Goal: Information Seeking & Learning: Learn about a topic

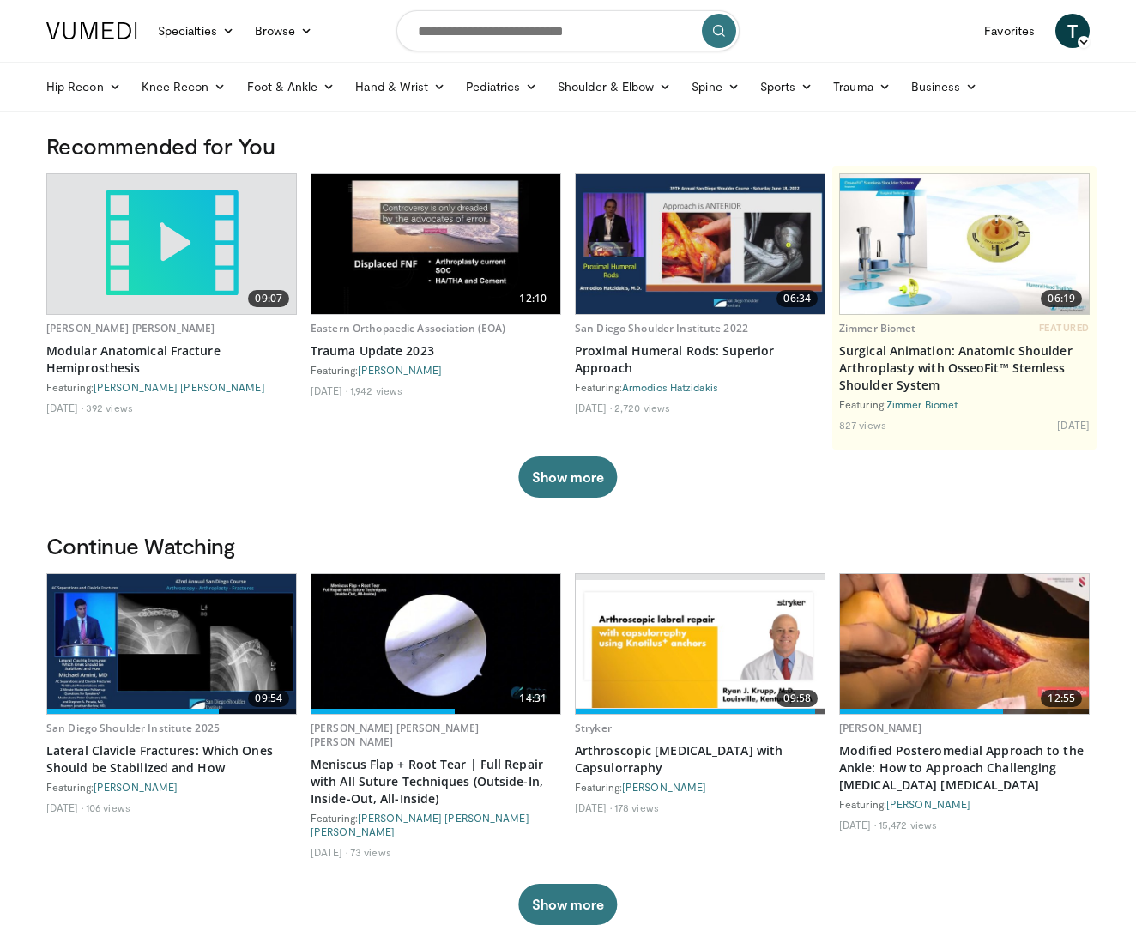
scroll to position [0, 2]
click at [700, 673] on img at bounding box center [700, 644] width 249 height 128
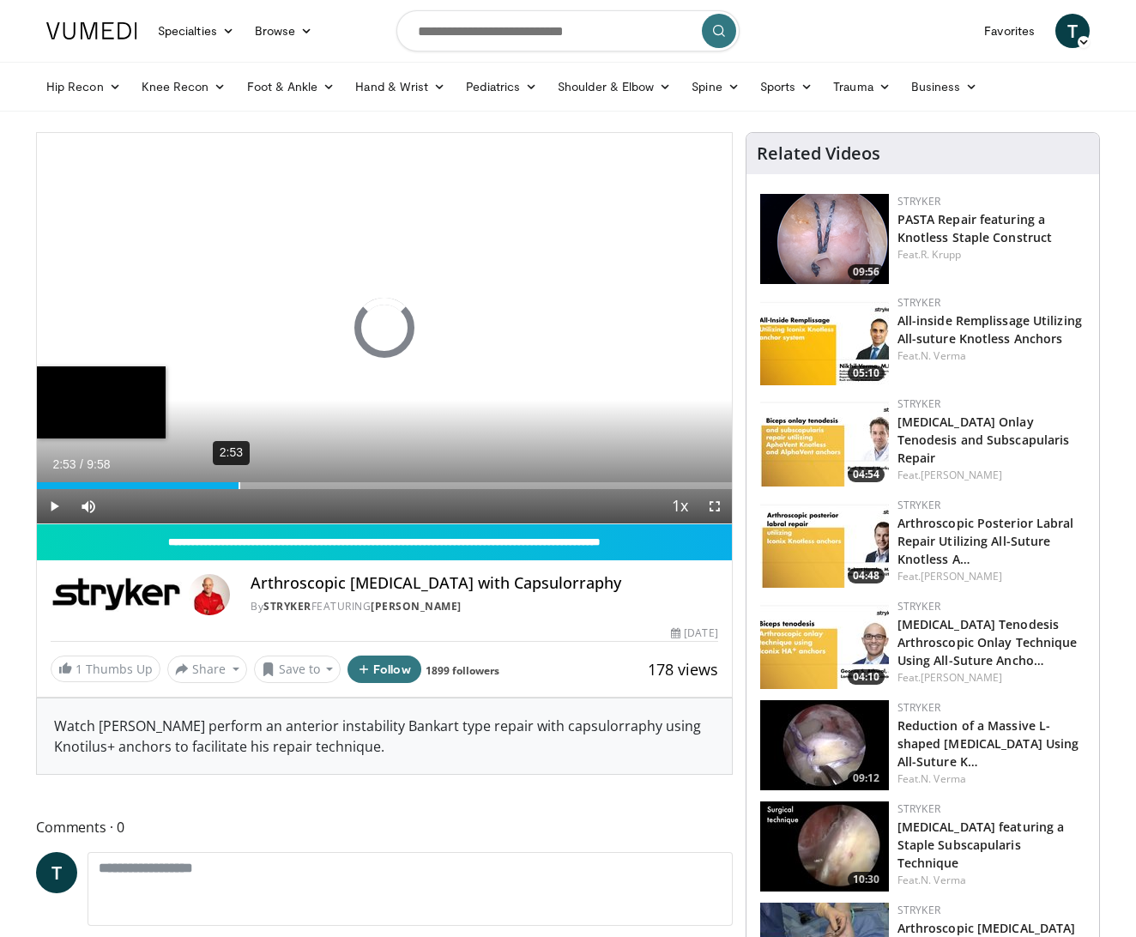
click at [238, 487] on div "2:53" at bounding box center [239, 485] width 2 height 7
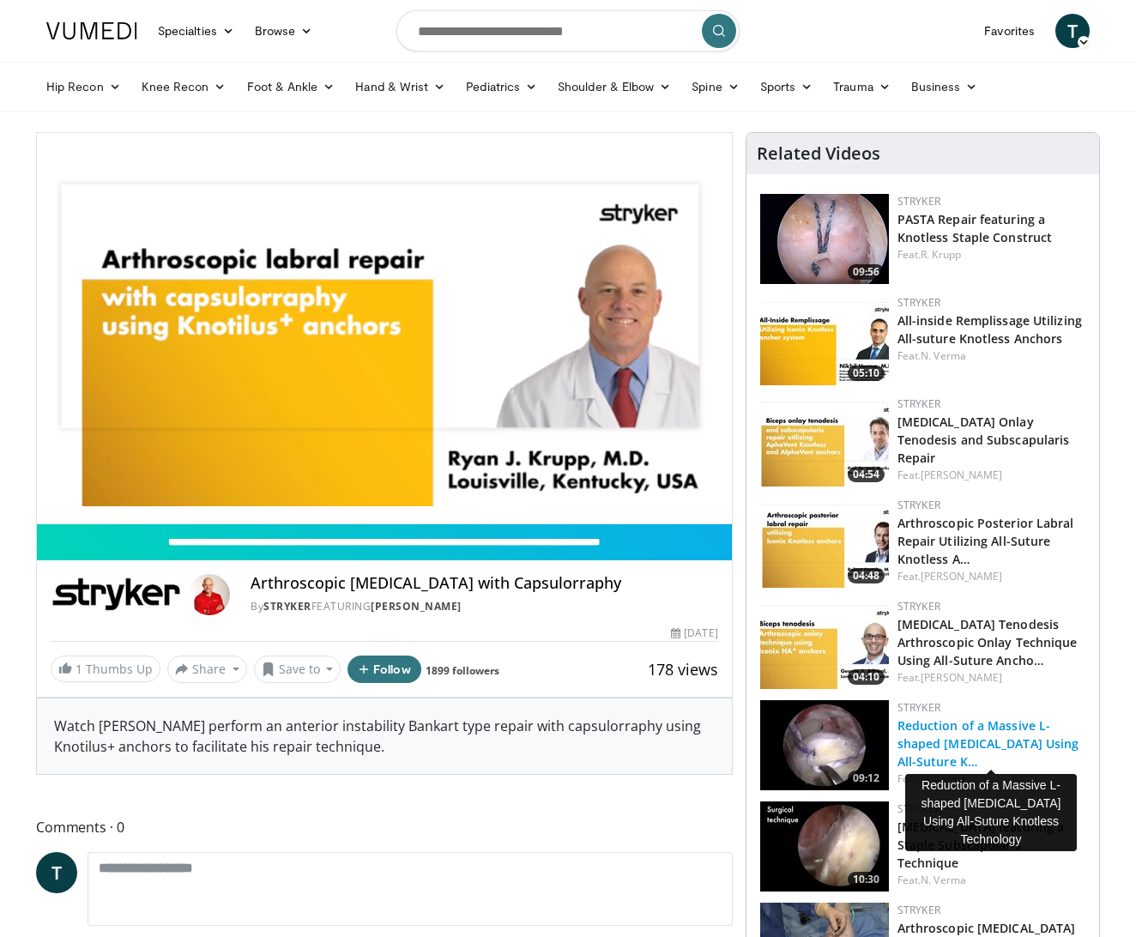
click at [1024, 746] on link "Reduction of a Massive L-shaped Rotator Cuff Tear Using All-Suture K…" at bounding box center [988, 743] width 182 height 52
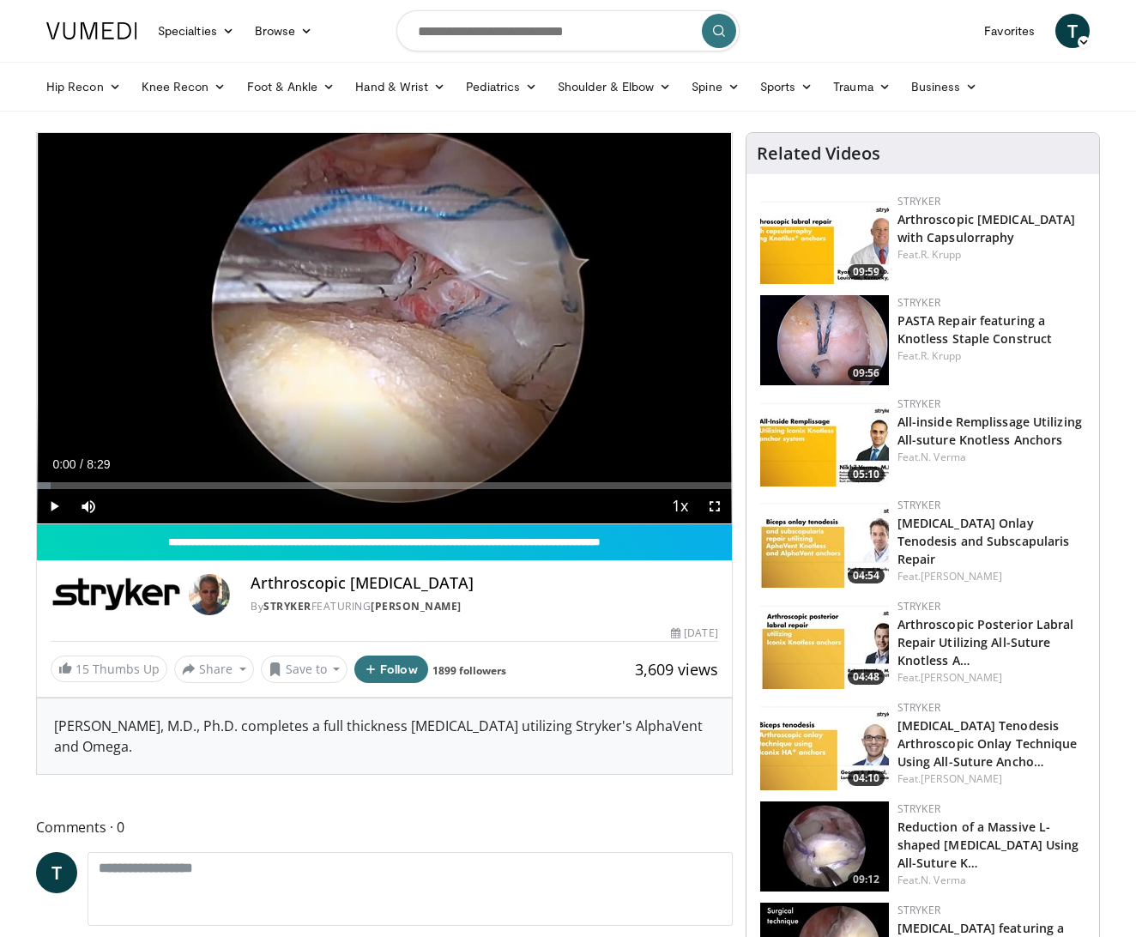
click at [48, 504] on span "Video Player" at bounding box center [54, 506] width 34 height 34
click at [93, 482] on div "Progress Bar" at bounding box center [94, 485] width 2 height 7
click at [721, 507] on span "Video Player" at bounding box center [714, 506] width 34 height 34
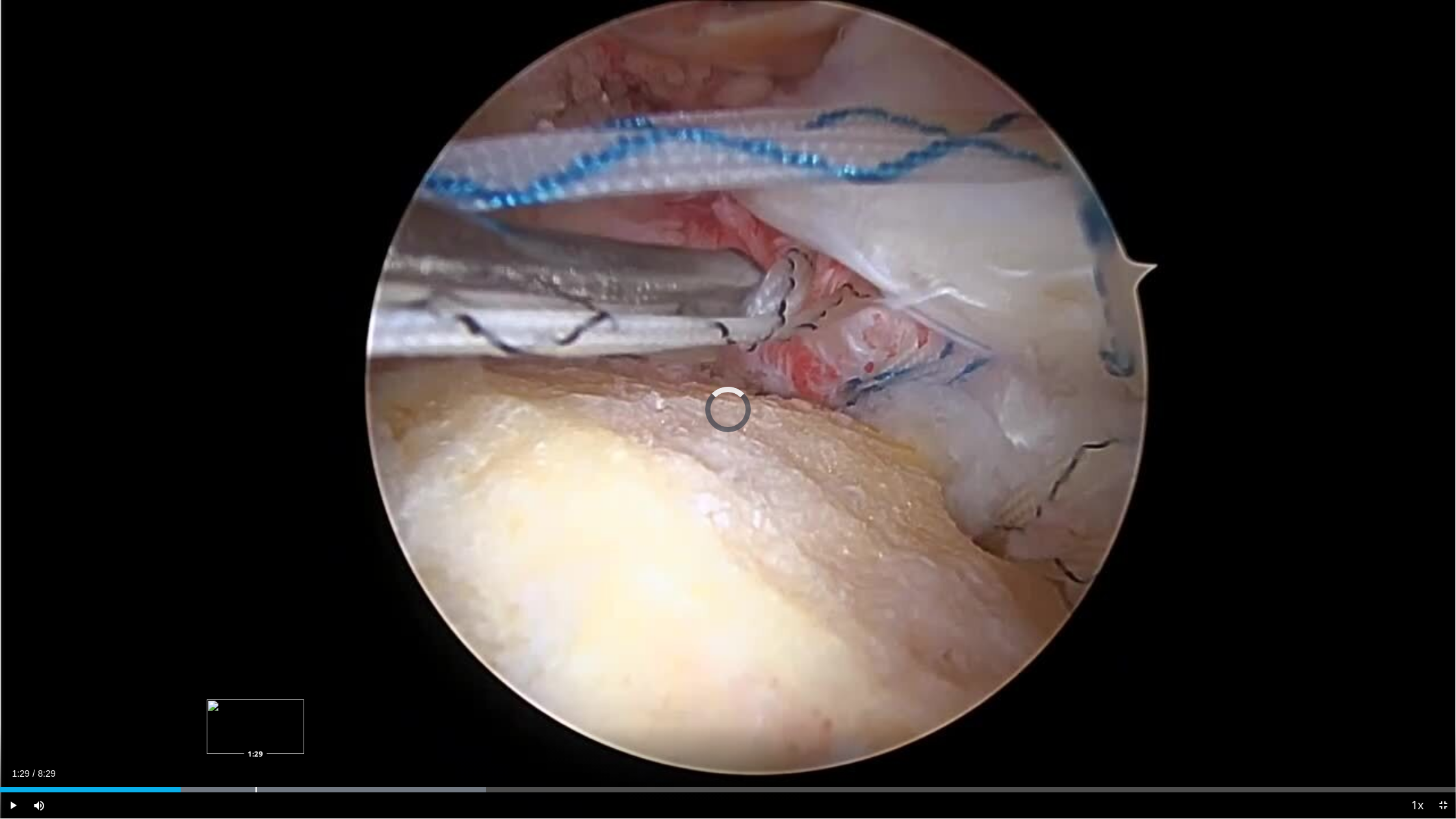
click at [256, 709] on div "Progress Bar" at bounding box center [256, 789] width 2 height 5
click at [398, 709] on div "Loaded : 40.83% 1:31 2:19" at bounding box center [728, 786] width 1456 height 12
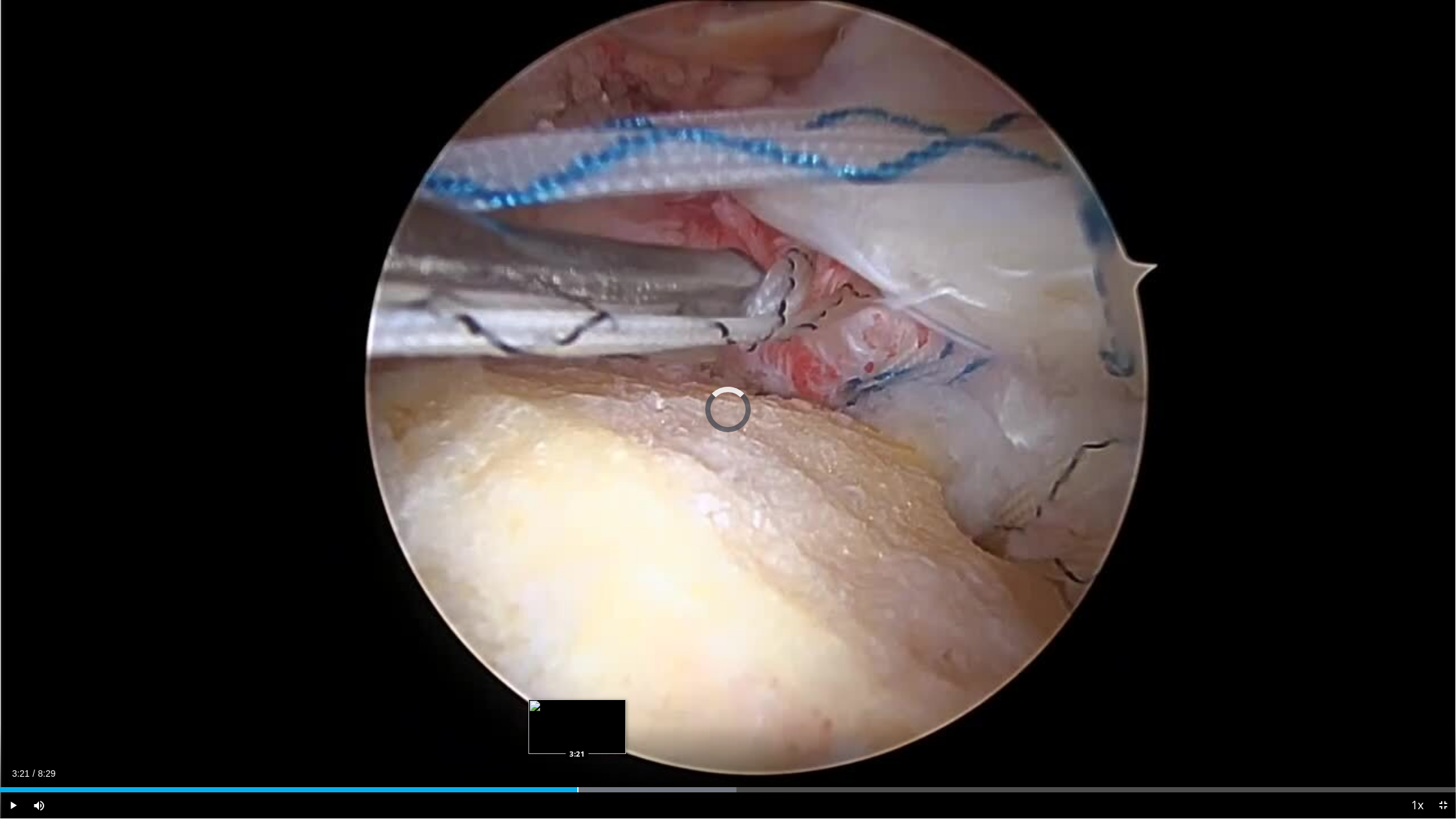
click at [578, 709] on div "Loaded : 50.56% 2:27 3:21" at bounding box center [728, 786] width 1456 height 12
click at [860, 709] on div "Current Time 4:39 / Duration 8:29 Pause Skip Backward Skip Forward Mute Loaded …" at bounding box center [728, 805] width 1456 height 26
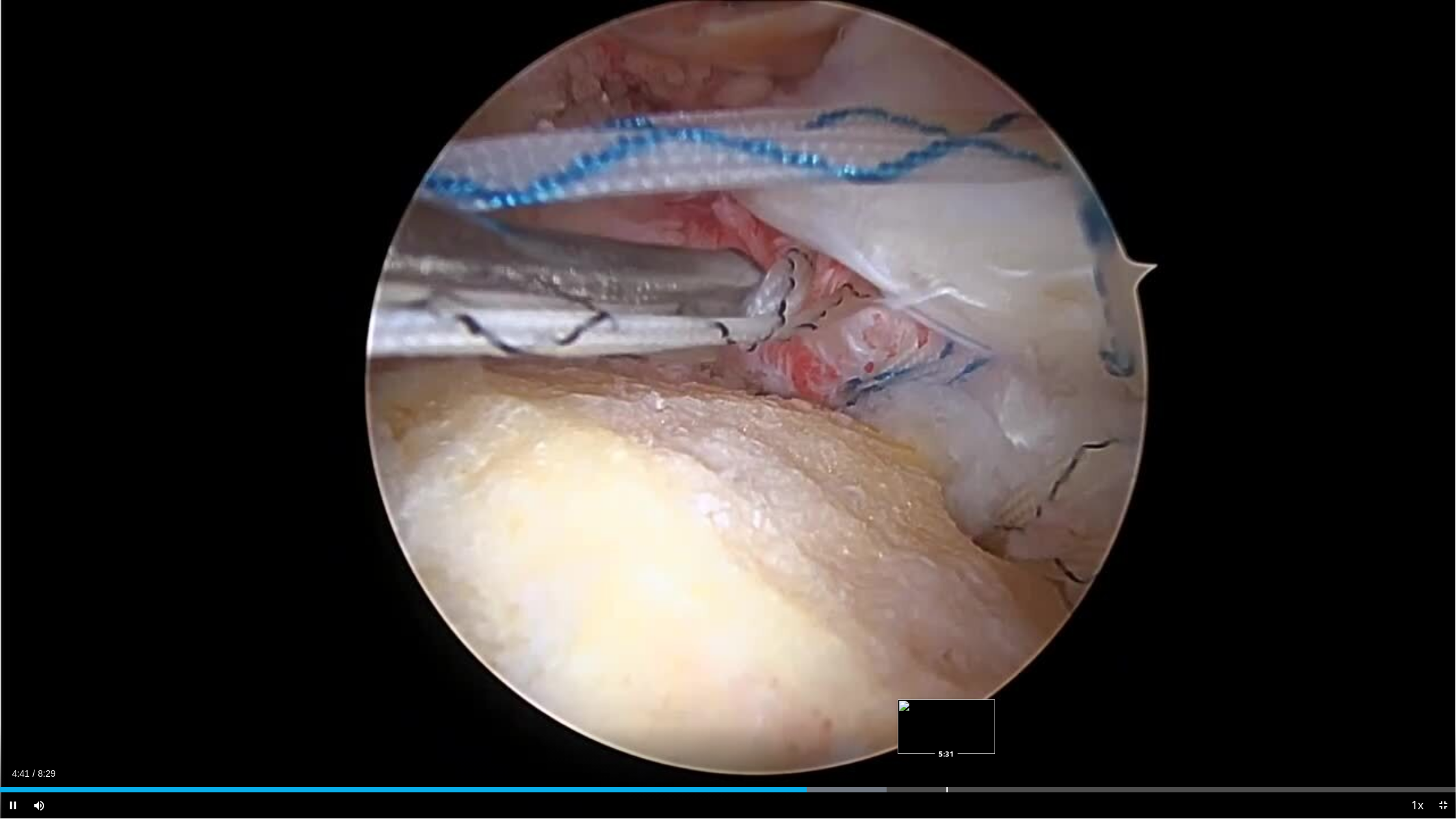
click at [860, 709] on div "Loaded : 60.90% 4:42 5:31" at bounding box center [728, 789] width 1456 height 5
click at [860, 709] on div "Progress Bar" at bounding box center [1063, 789] width 2 height 5
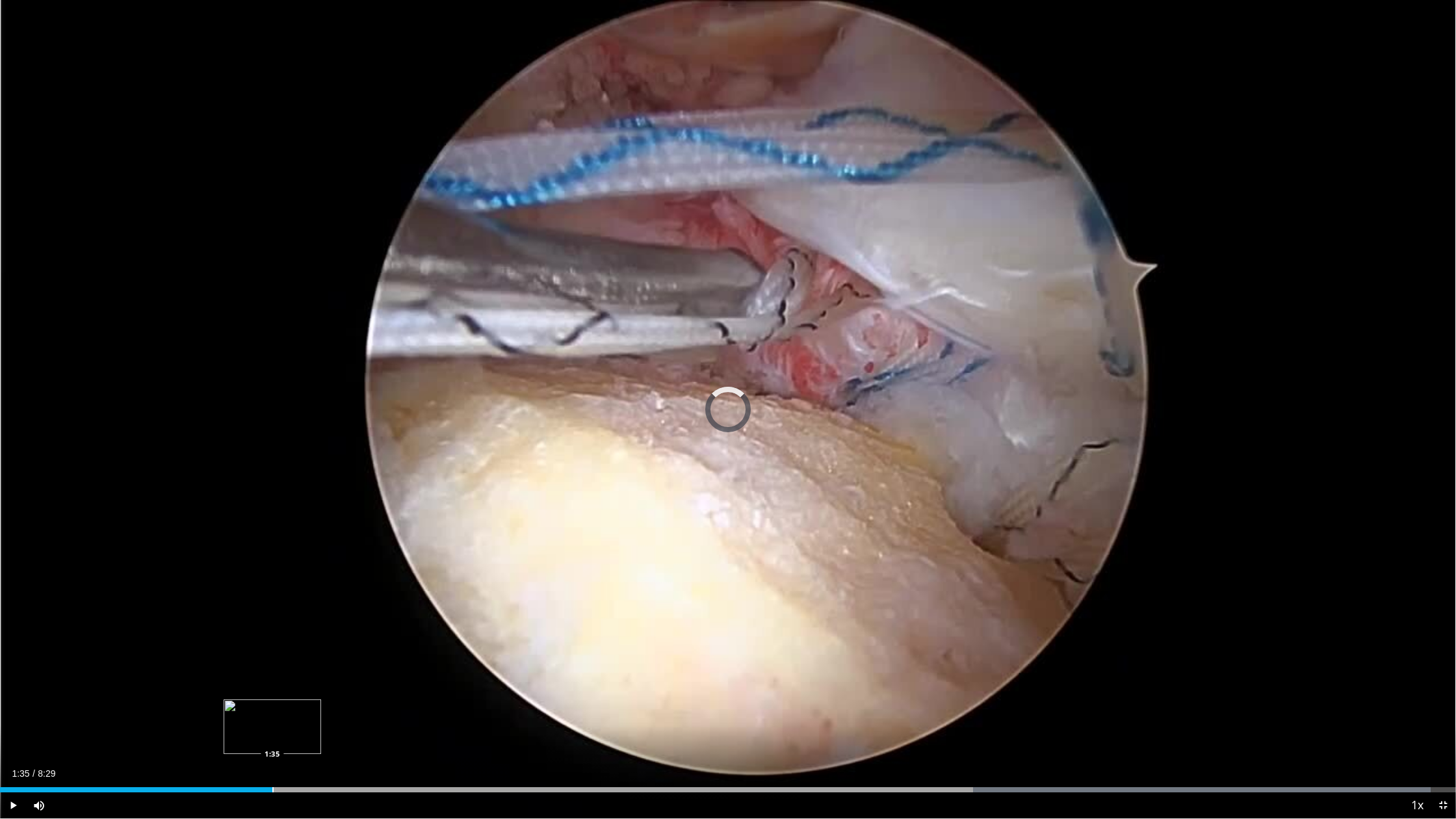
click at [272, 709] on div "Progress Bar" at bounding box center [273, 789] width 2 height 5
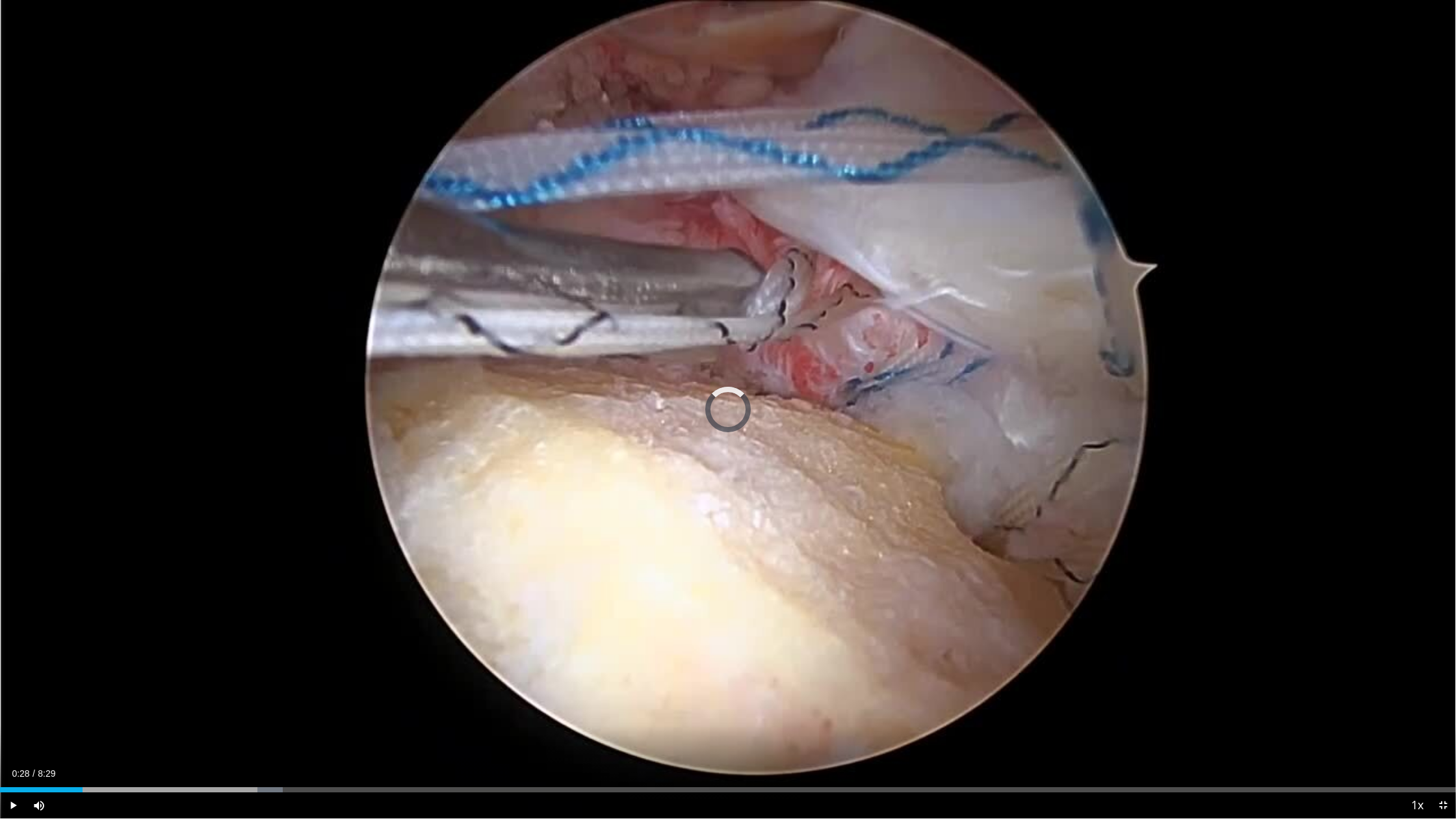
click at [83, 709] on div "Loaded : 19.44% 1:36 0:28" at bounding box center [728, 786] width 1456 height 12
click at [158, 709] on div "Progress Bar" at bounding box center [158, 789] width 2 height 5
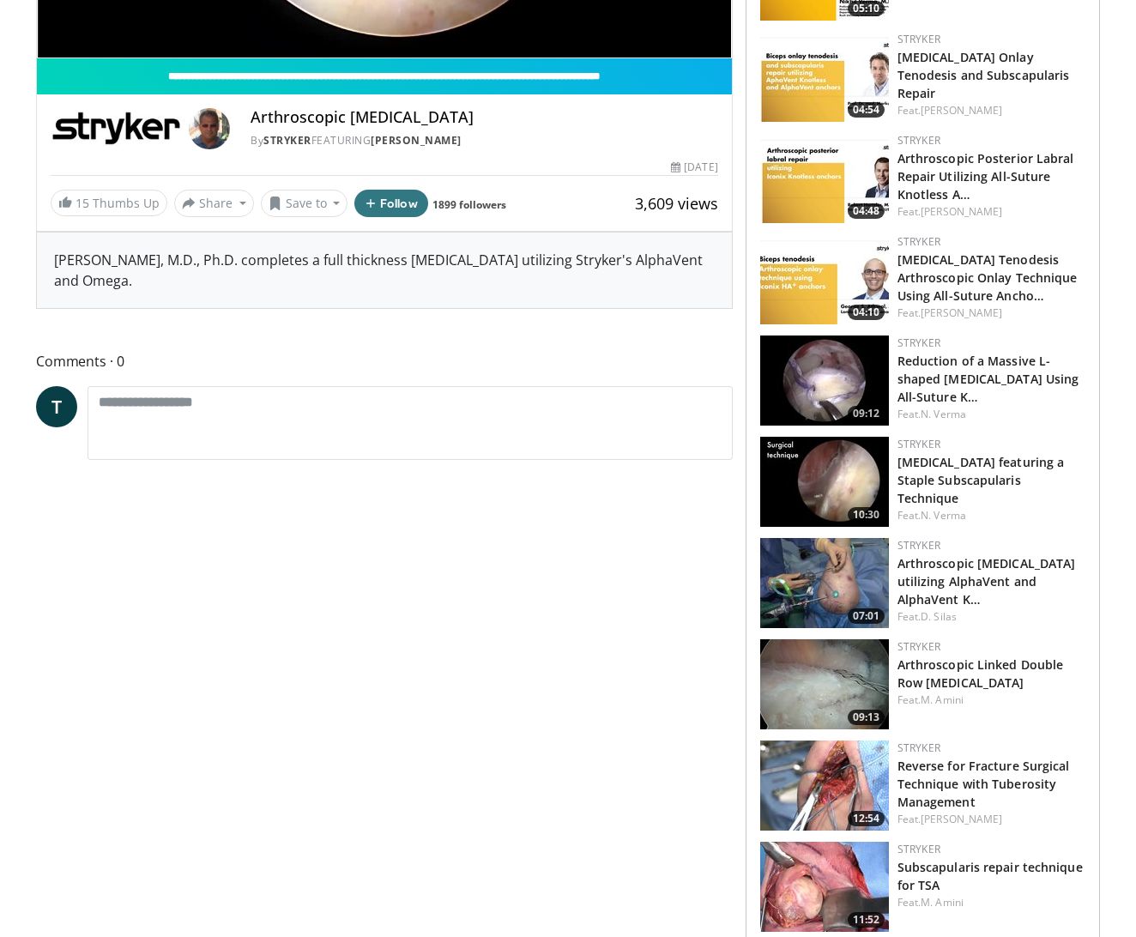
scroll to position [467, 0]
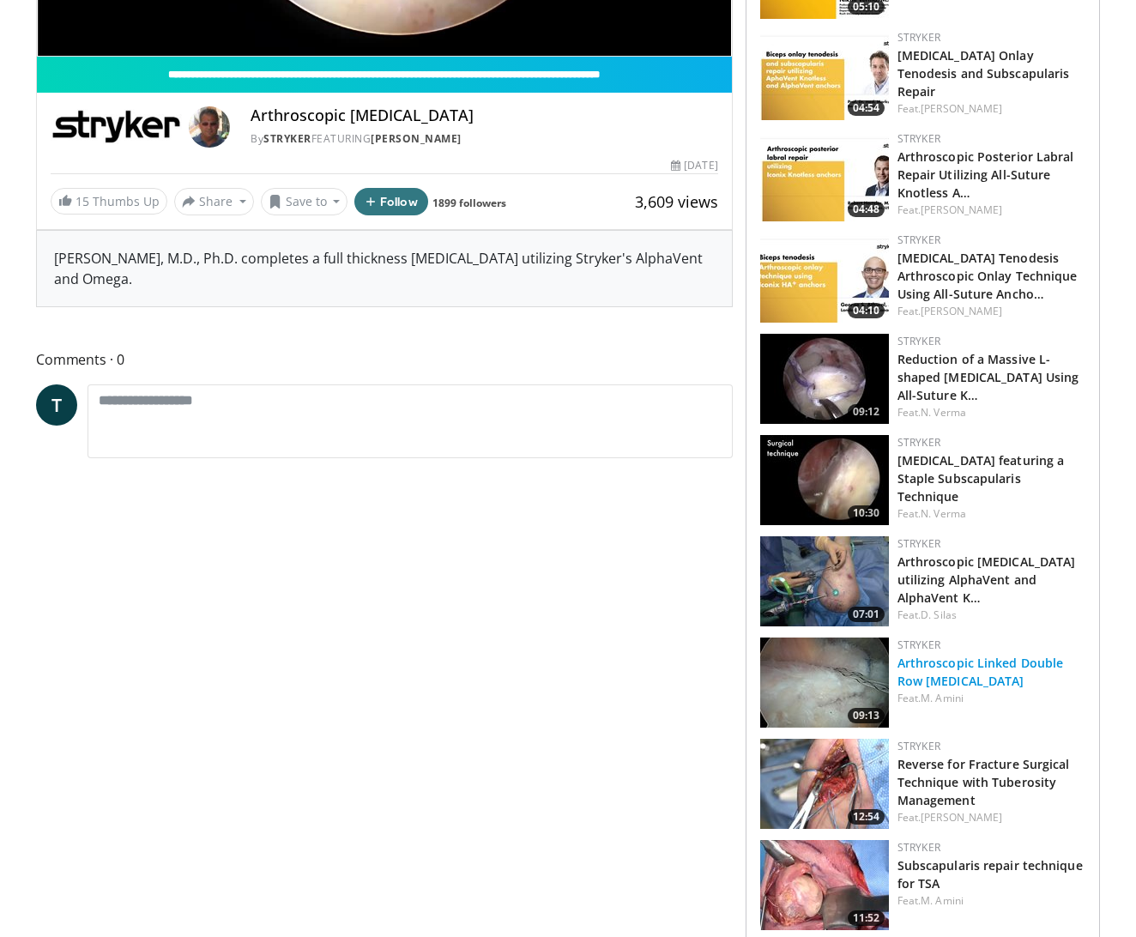
click at [990, 667] on link "Arthroscopic Linked Double Row Rotator Cuff Repair" at bounding box center [980, 671] width 166 height 34
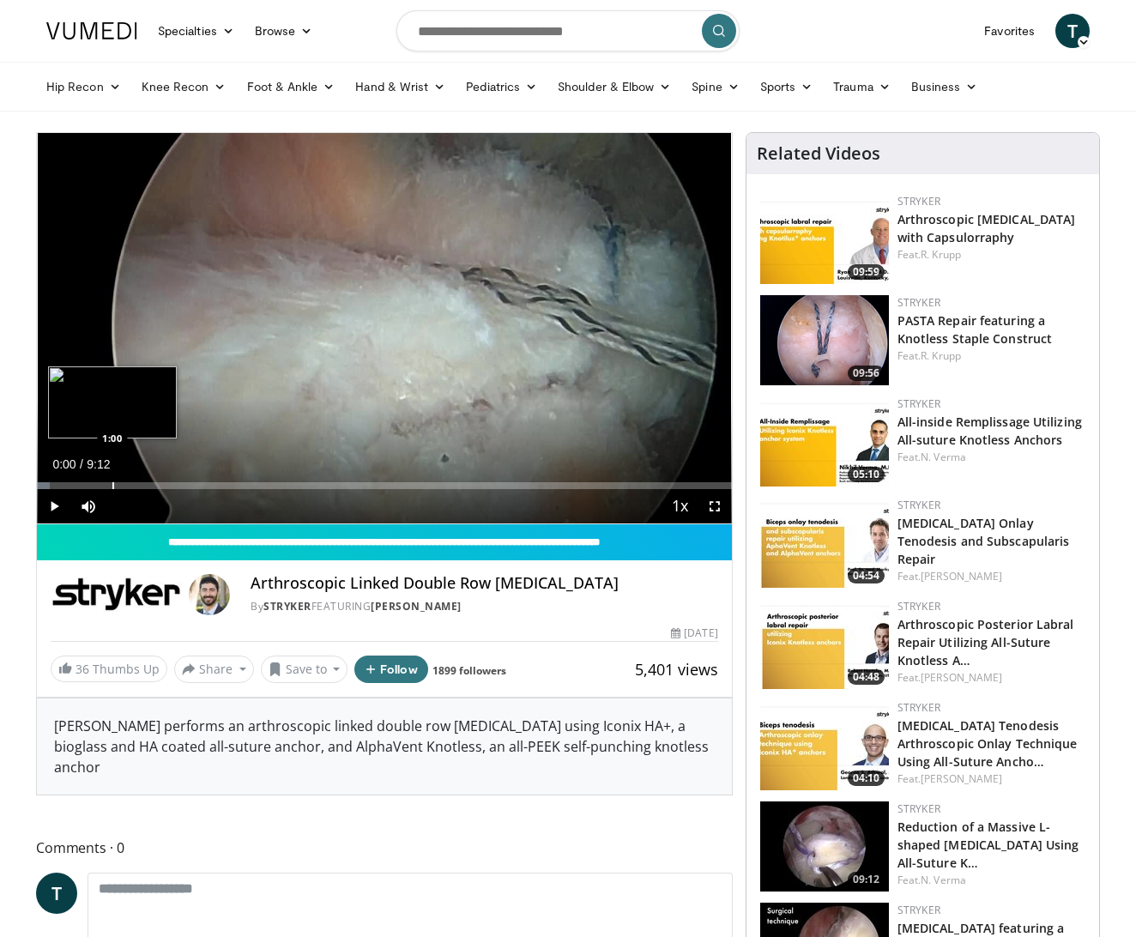
click at [112, 479] on div "Loaded : 1.80% 0:00 1:00" at bounding box center [384, 481] width 695 height 16
click at [57, 507] on span "Video Player" at bounding box center [54, 506] width 34 height 34
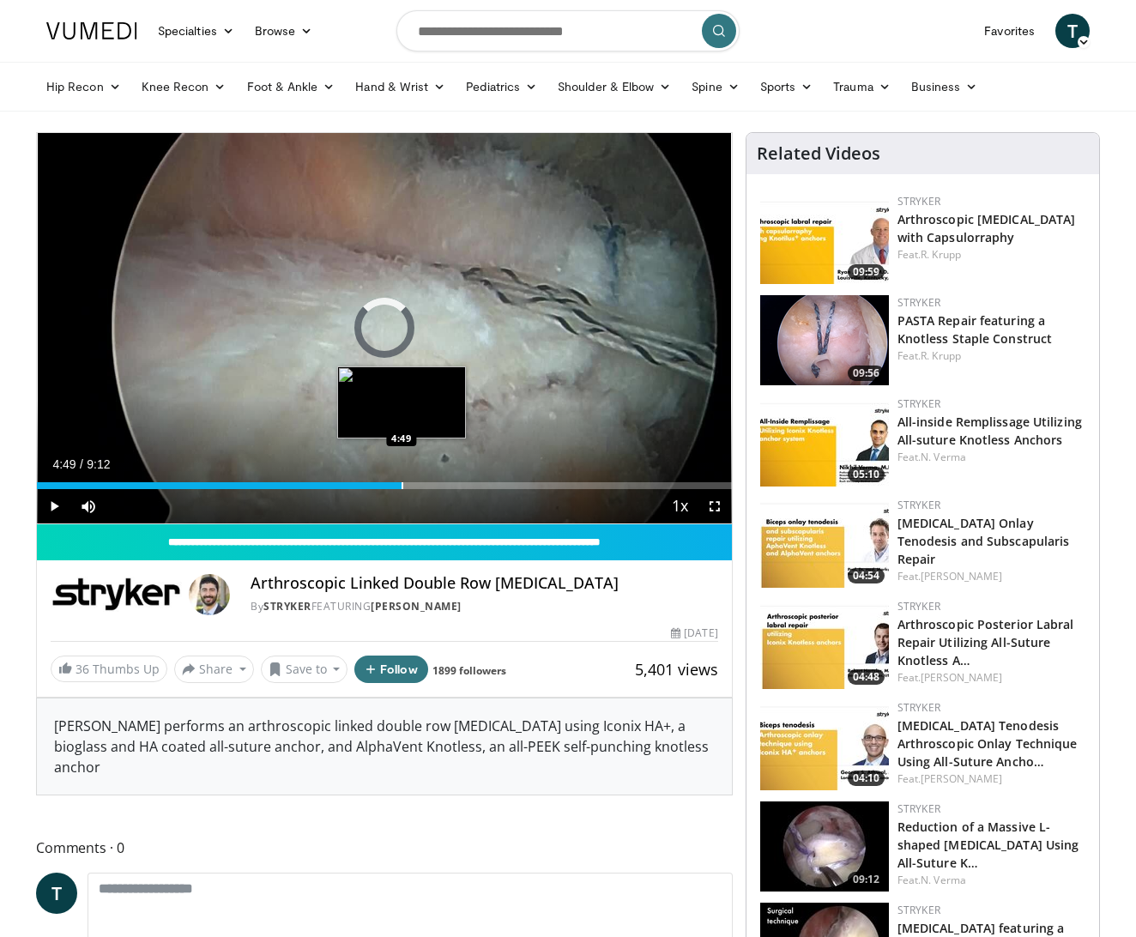
click at [401, 477] on div "Loaded : 16.29% 1:01 4:49" at bounding box center [384, 481] width 695 height 16
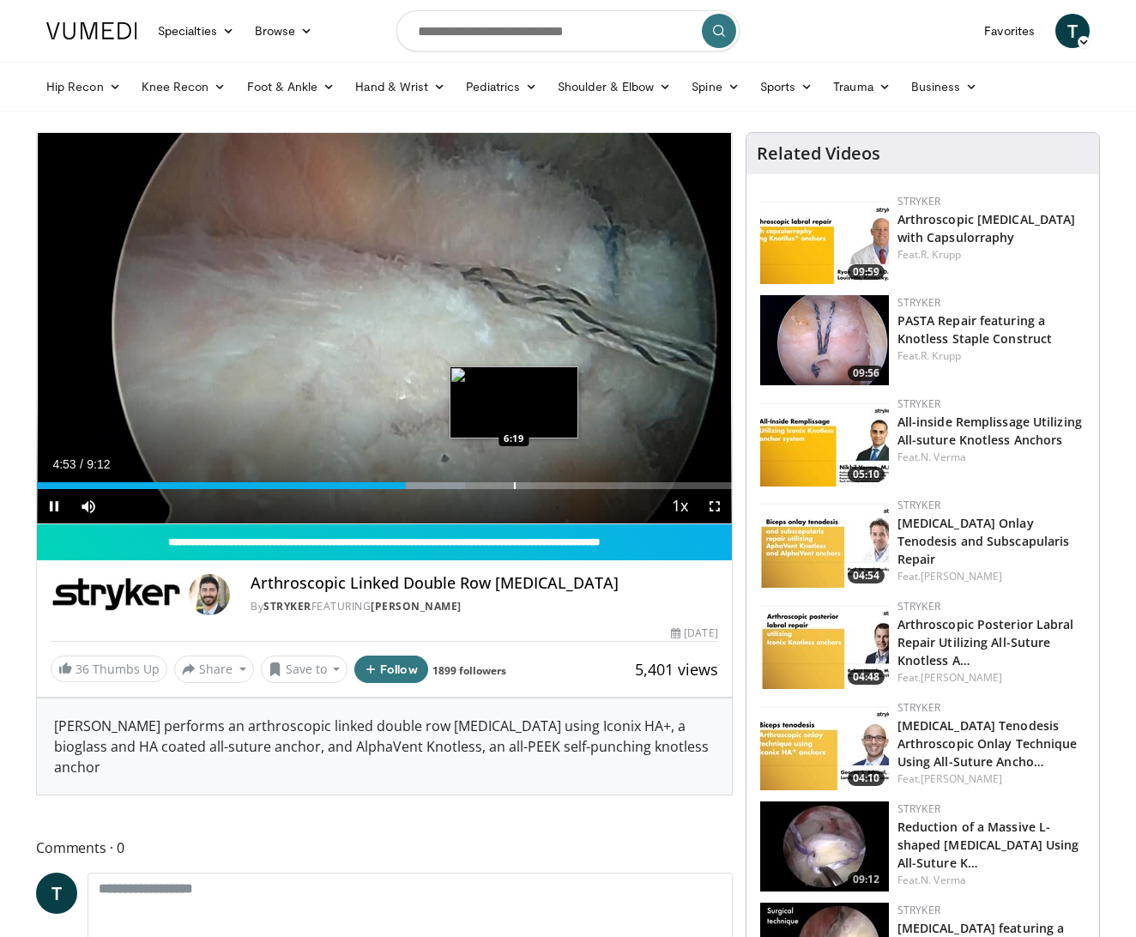
click at [514, 482] on div "Progress Bar" at bounding box center [515, 485] width 2 height 7
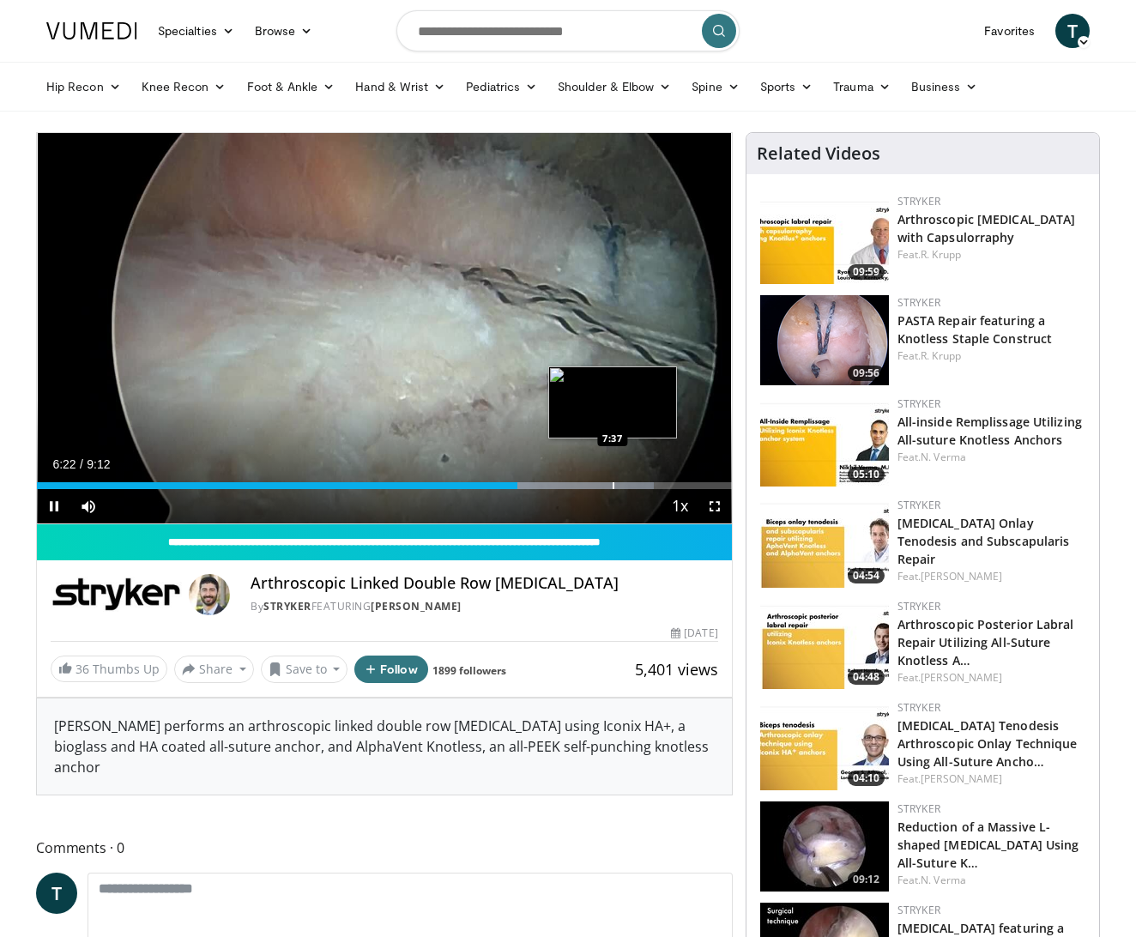
click at [612, 484] on div "Progress Bar" at bounding box center [613, 485] width 2 height 7
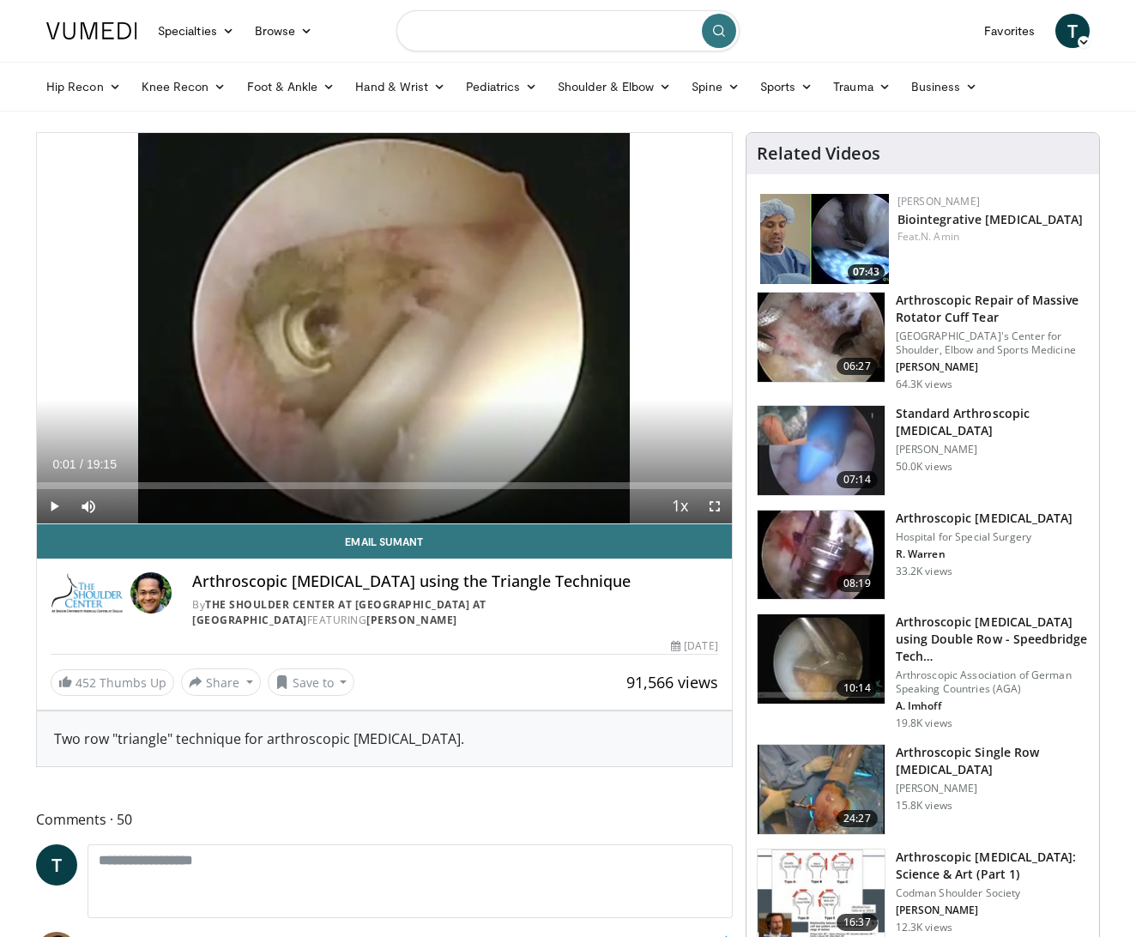
click at [487, 23] on input "Search topics, interventions" at bounding box center [567, 30] width 343 height 41
type input "**********"
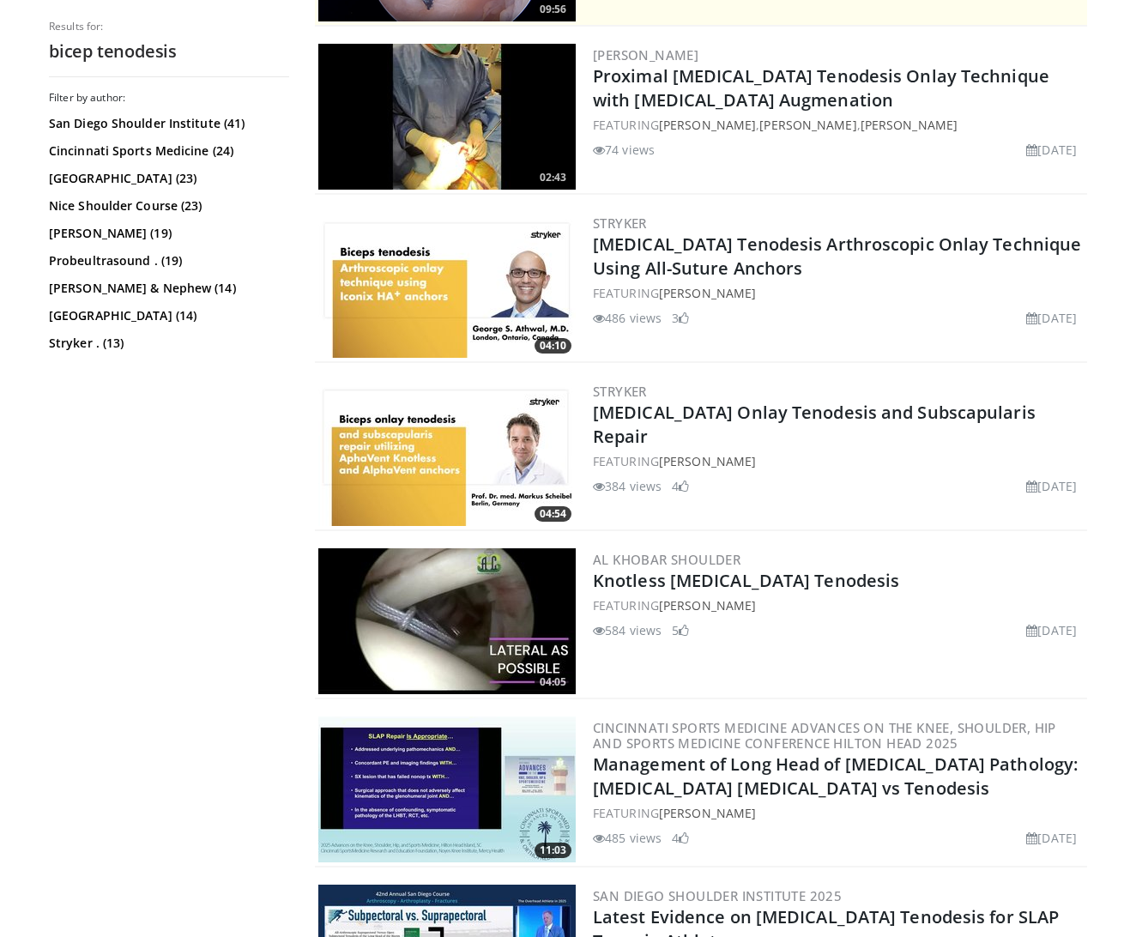
scroll to position [641, 0]
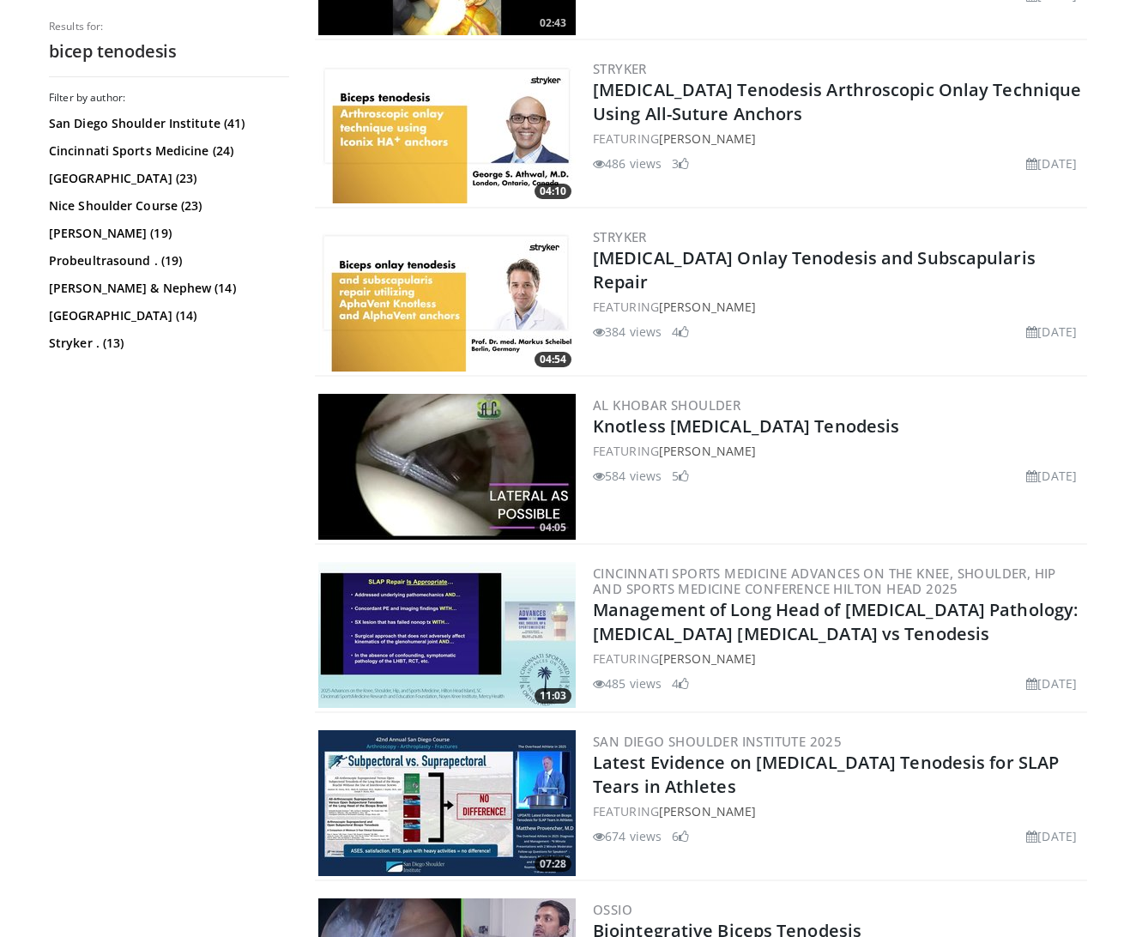
click at [455, 473] on img at bounding box center [446, 467] width 257 height 146
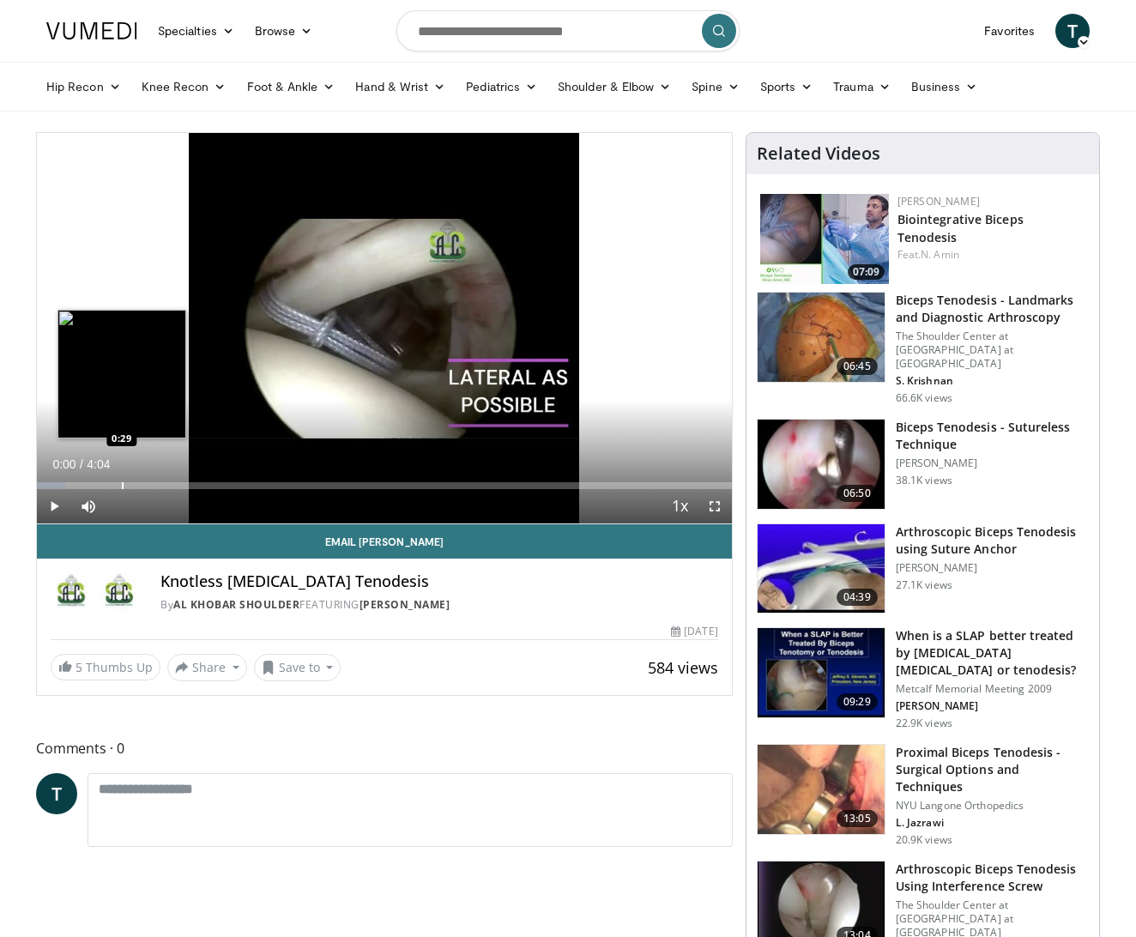
click at [122, 480] on div "Loaded : 4.02% 0:00 0:29" at bounding box center [384, 481] width 695 height 16
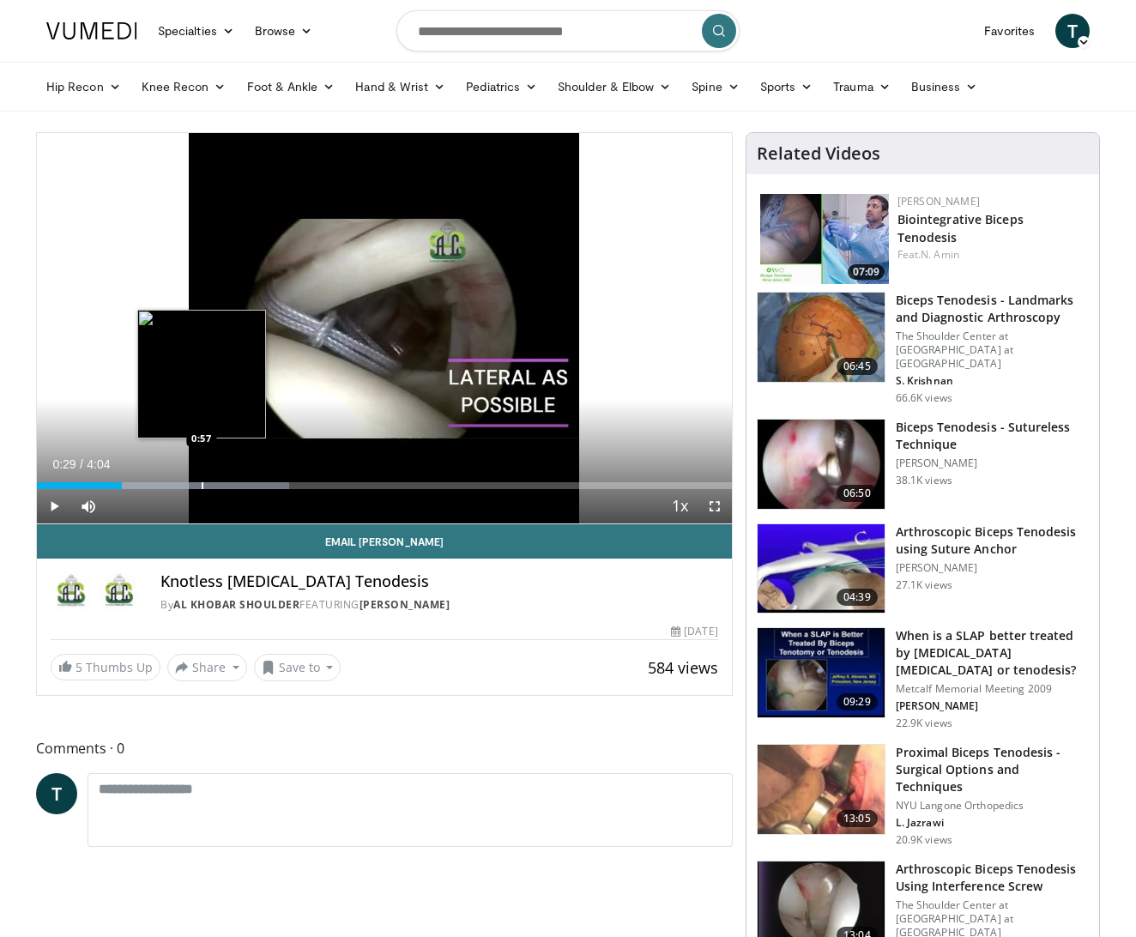
click at [202, 476] on div "Loaded : 36.36% 0:29 0:57" at bounding box center [384, 481] width 695 height 16
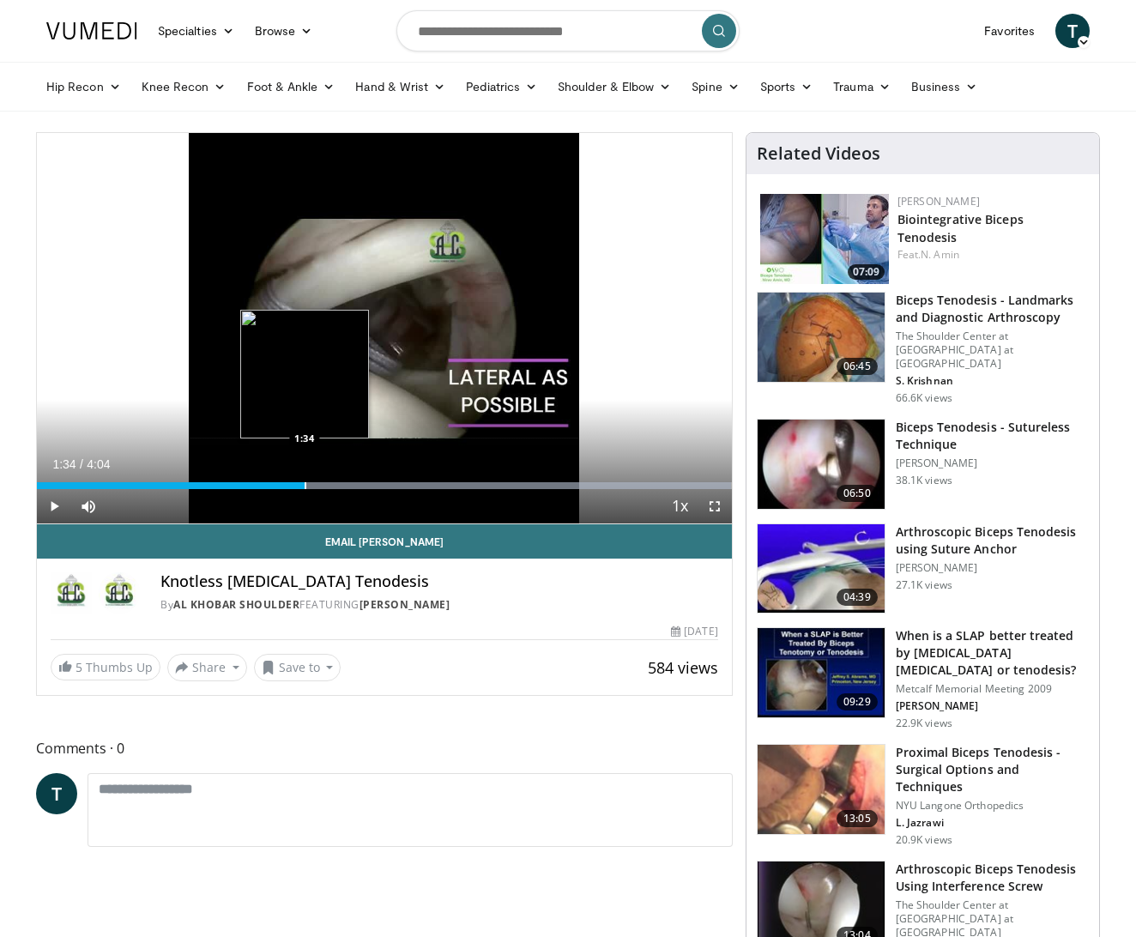
click at [305, 486] on div "Progress Bar" at bounding box center [306, 485] width 2 height 7
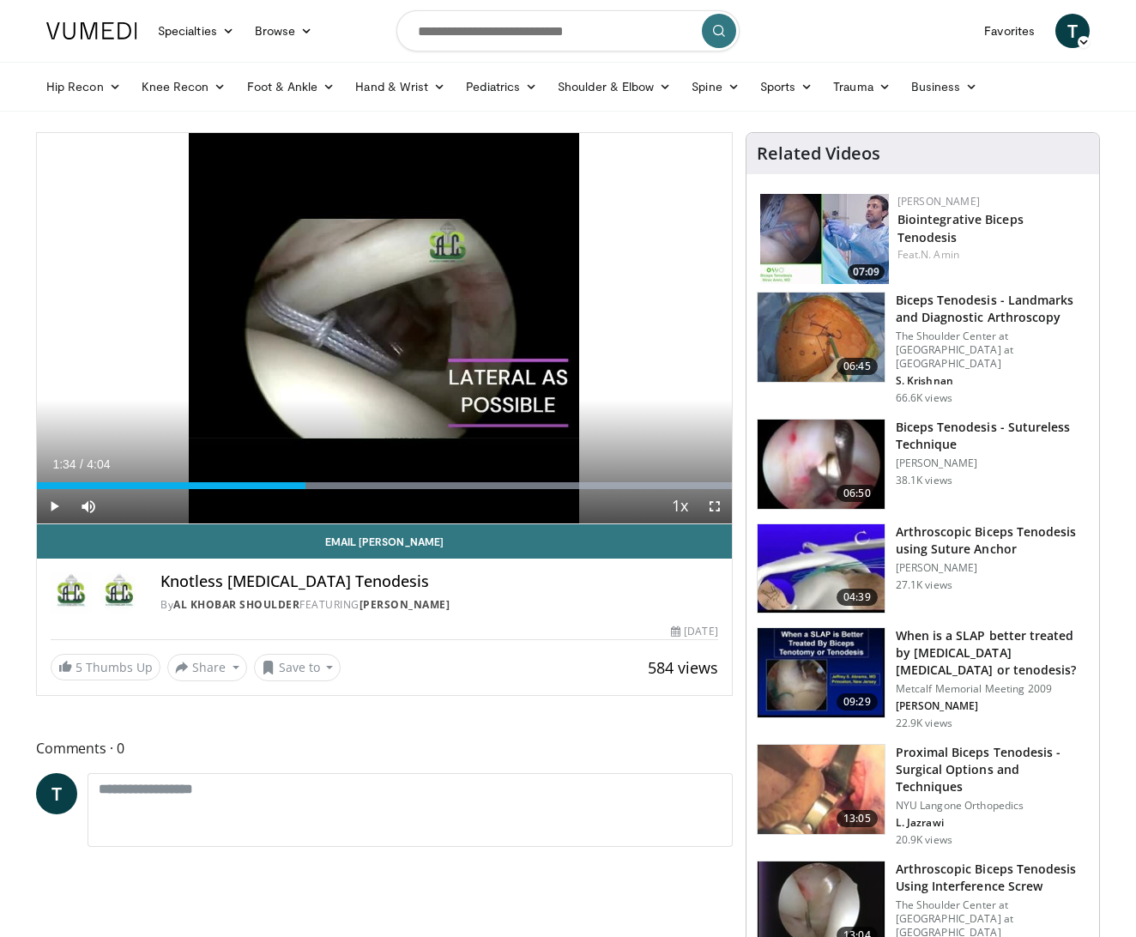
click at [53, 506] on span "Video Player" at bounding box center [54, 506] width 34 height 34
click at [718, 502] on span "Video Player" at bounding box center [714, 506] width 34 height 34
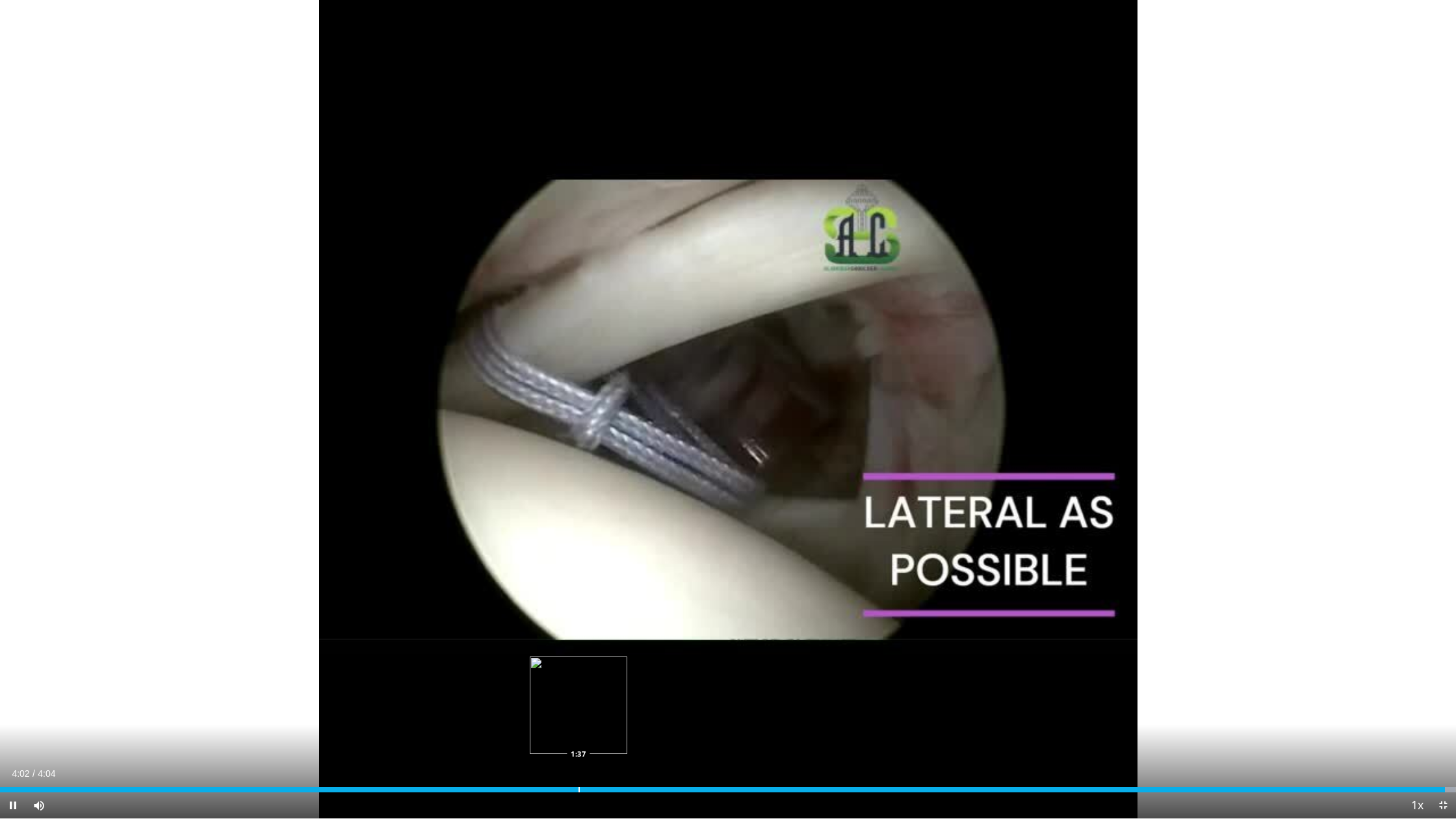
click at [578, 709] on div "Loaded : 99.97% 4:02 1:37" at bounding box center [728, 786] width 1456 height 12
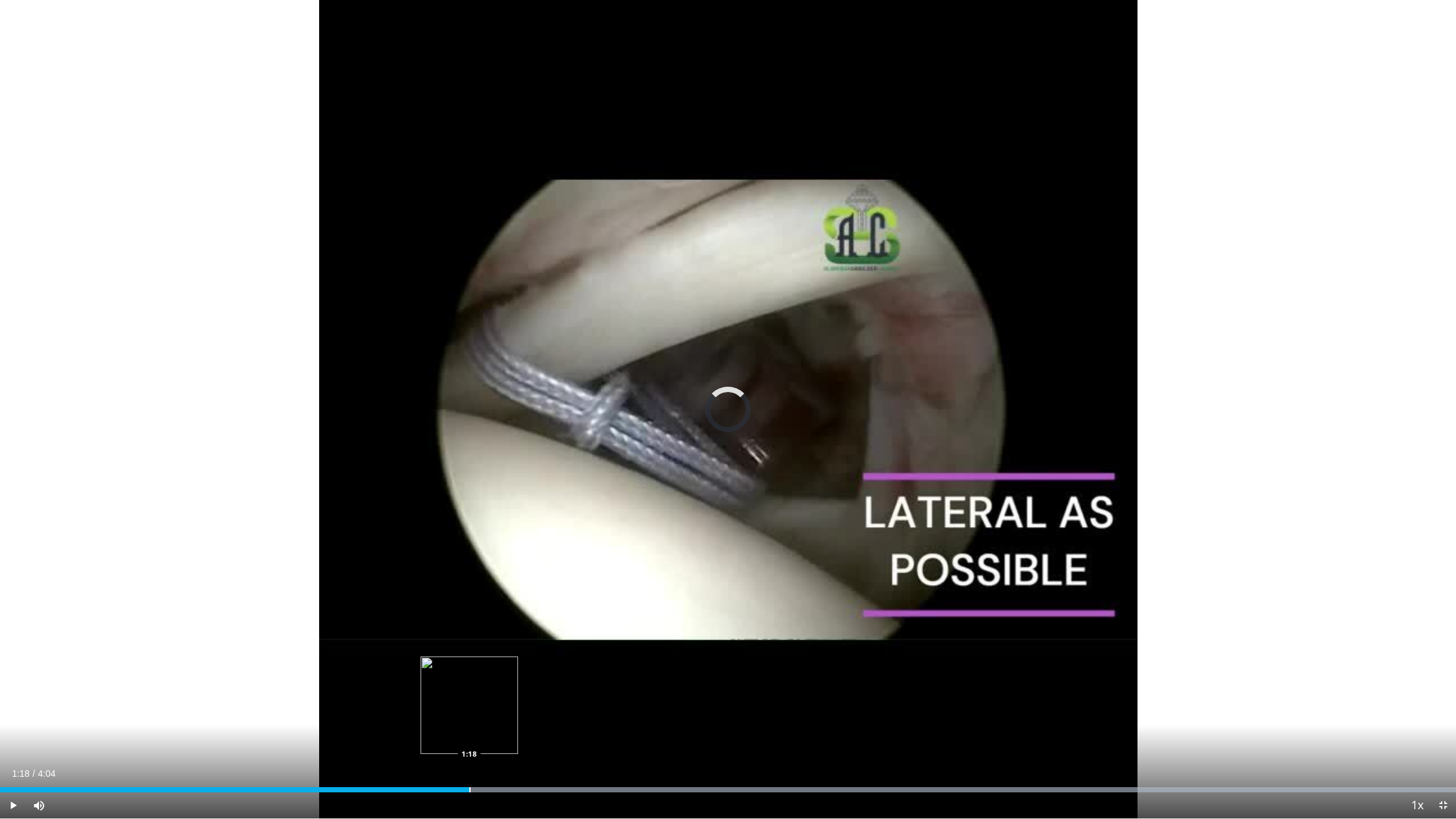
click at [469, 709] on div "Loaded : 99.97% 1:18 1:18" at bounding box center [728, 786] width 1456 height 12
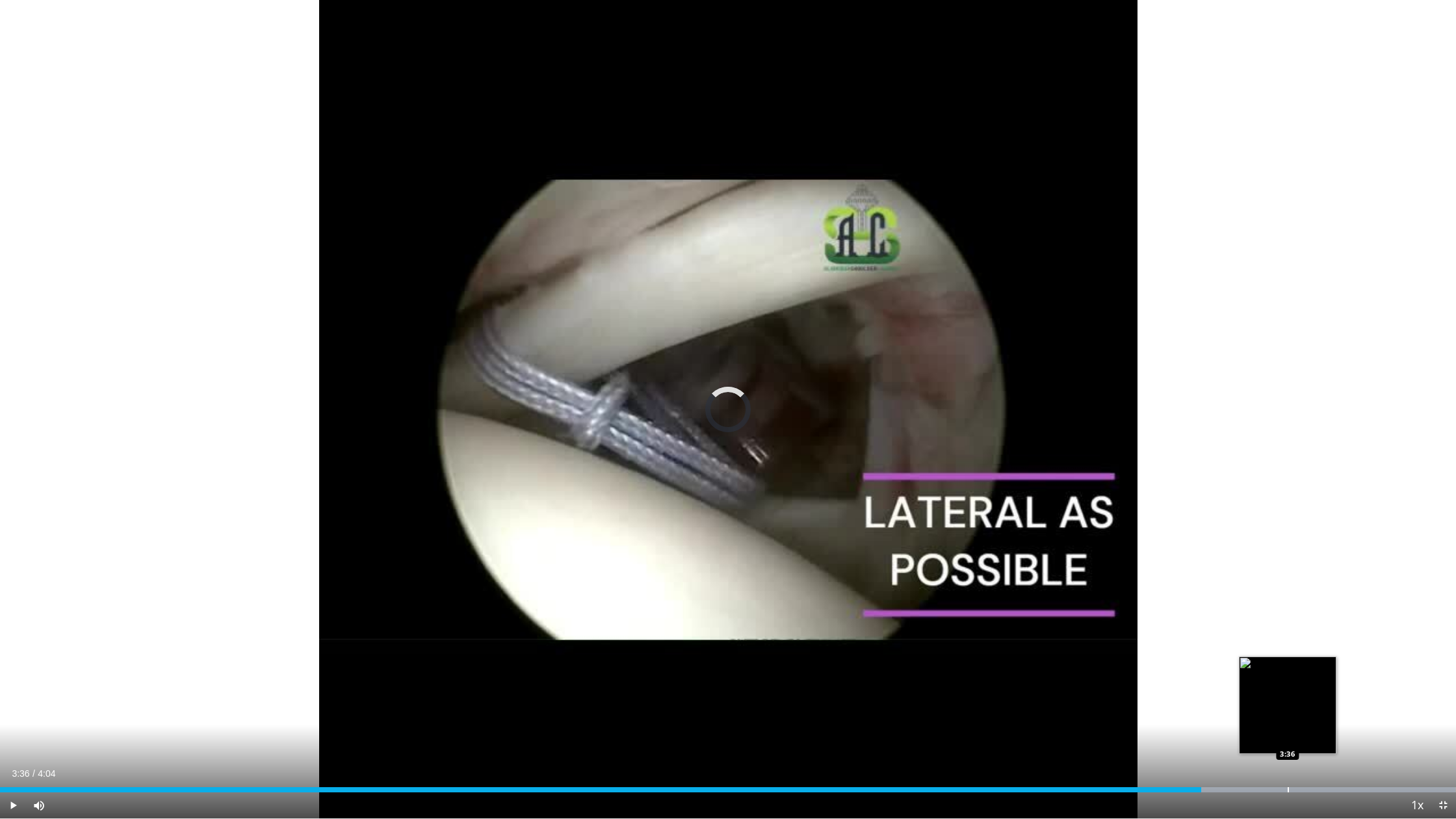
click at [860, 709] on div "Loaded : 99.97% 3:36 3:36" at bounding box center [728, 786] width 1456 height 12
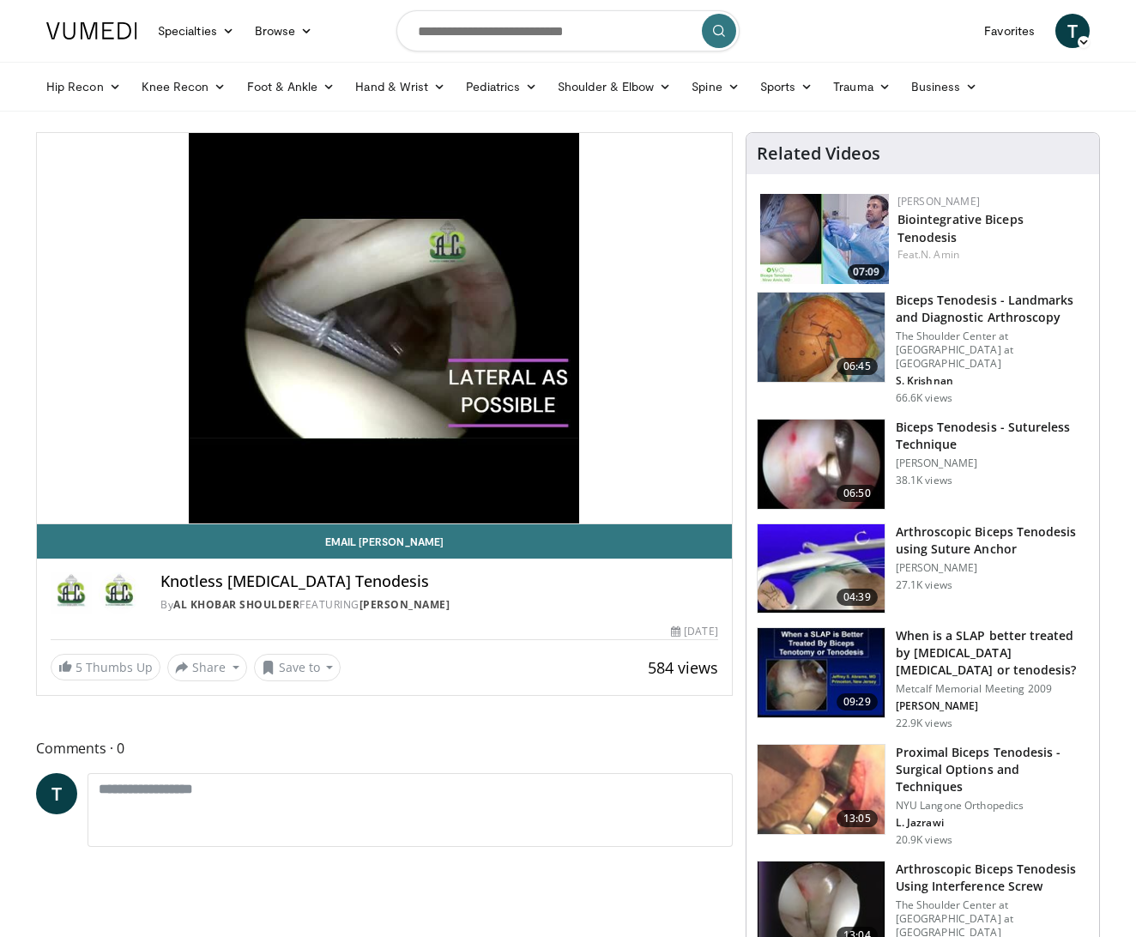
click at [1009, 456] on p "[PERSON_NAME]" at bounding box center [992, 463] width 193 height 14
click at [986, 523] on h3 "Arthroscopic Biceps Tenodesis using Suture Anchor" at bounding box center [992, 540] width 193 height 34
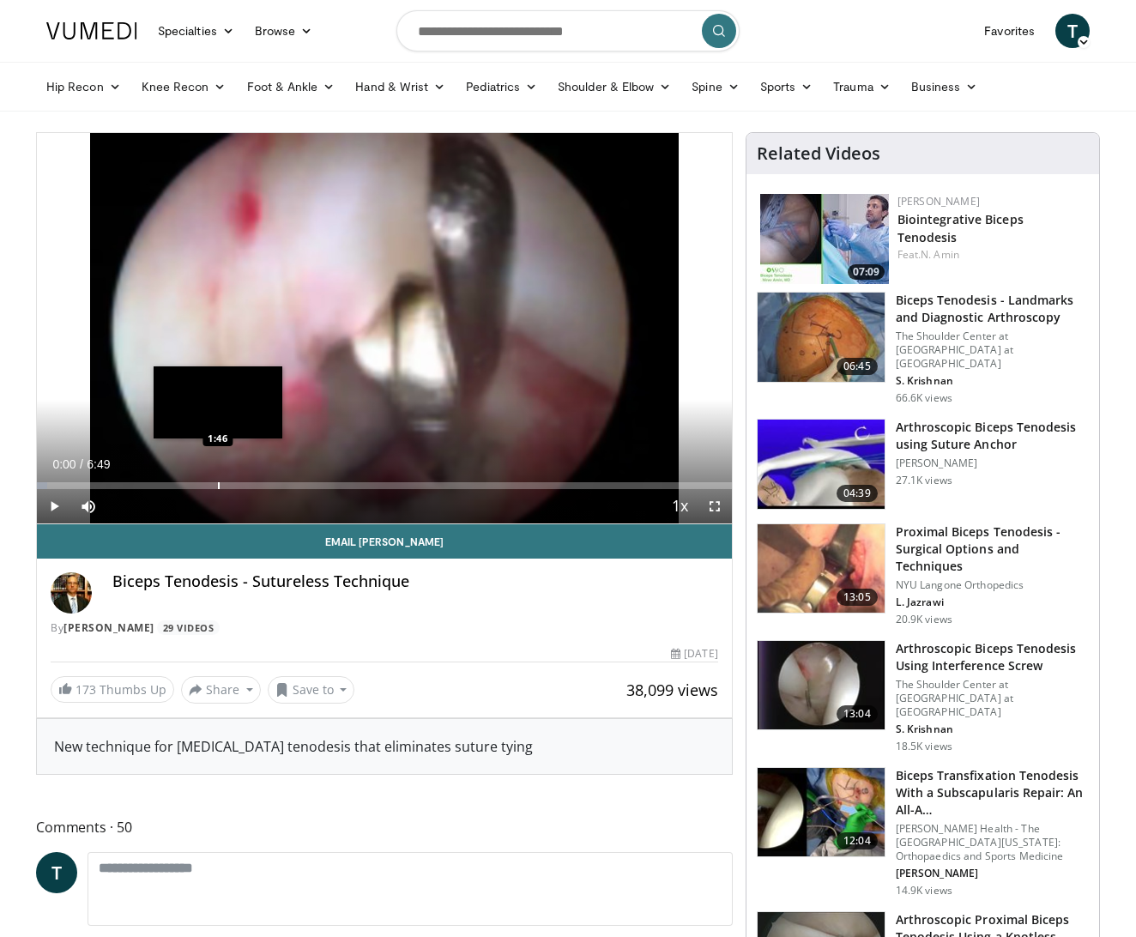
click at [218, 483] on div "Progress Bar" at bounding box center [219, 485] width 2 height 7
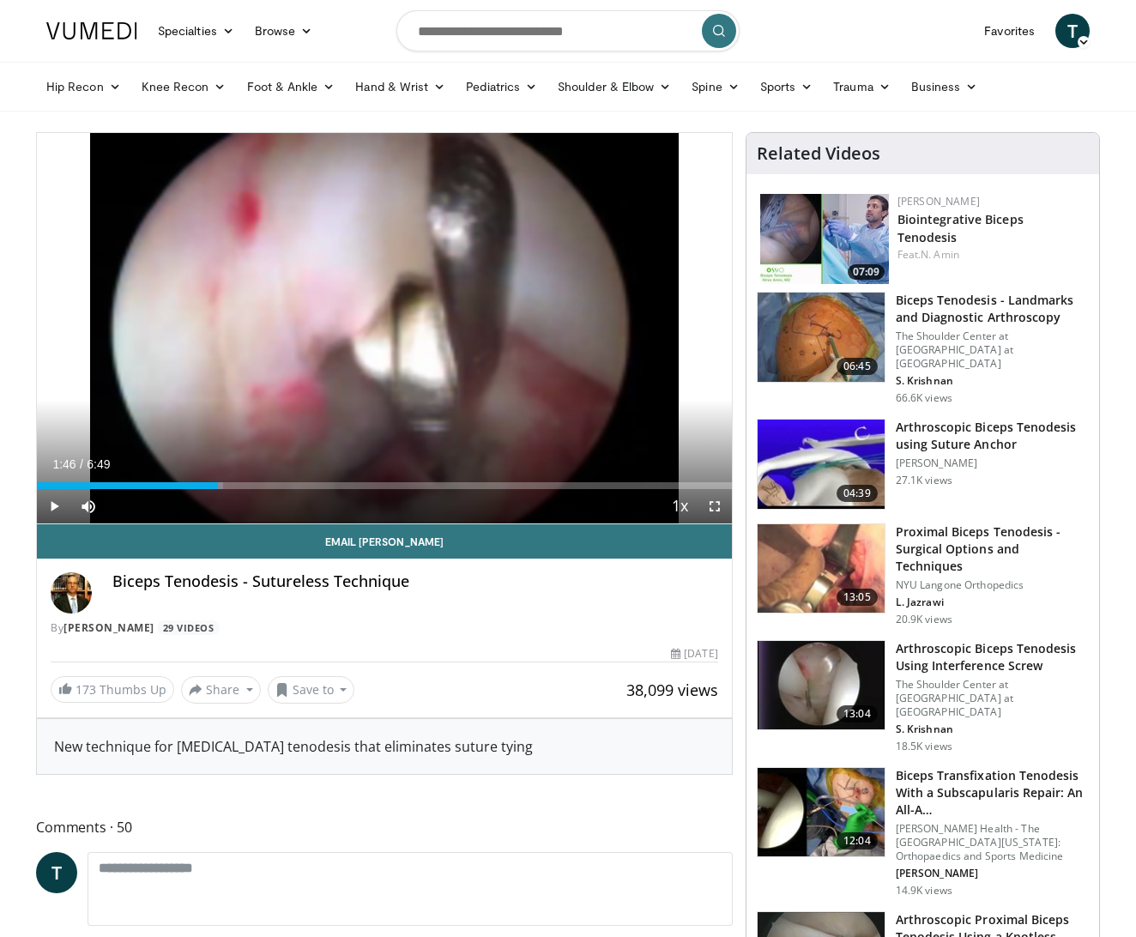
click at [61, 504] on span "Video Player" at bounding box center [54, 506] width 34 height 34
click at [375, 484] on div "Loaded : 26.86% 1:47 3:16" at bounding box center [384, 485] width 695 height 7
click at [578, 484] on div "Progress Bar" at bounding box center [579, 485] width 2 height 7
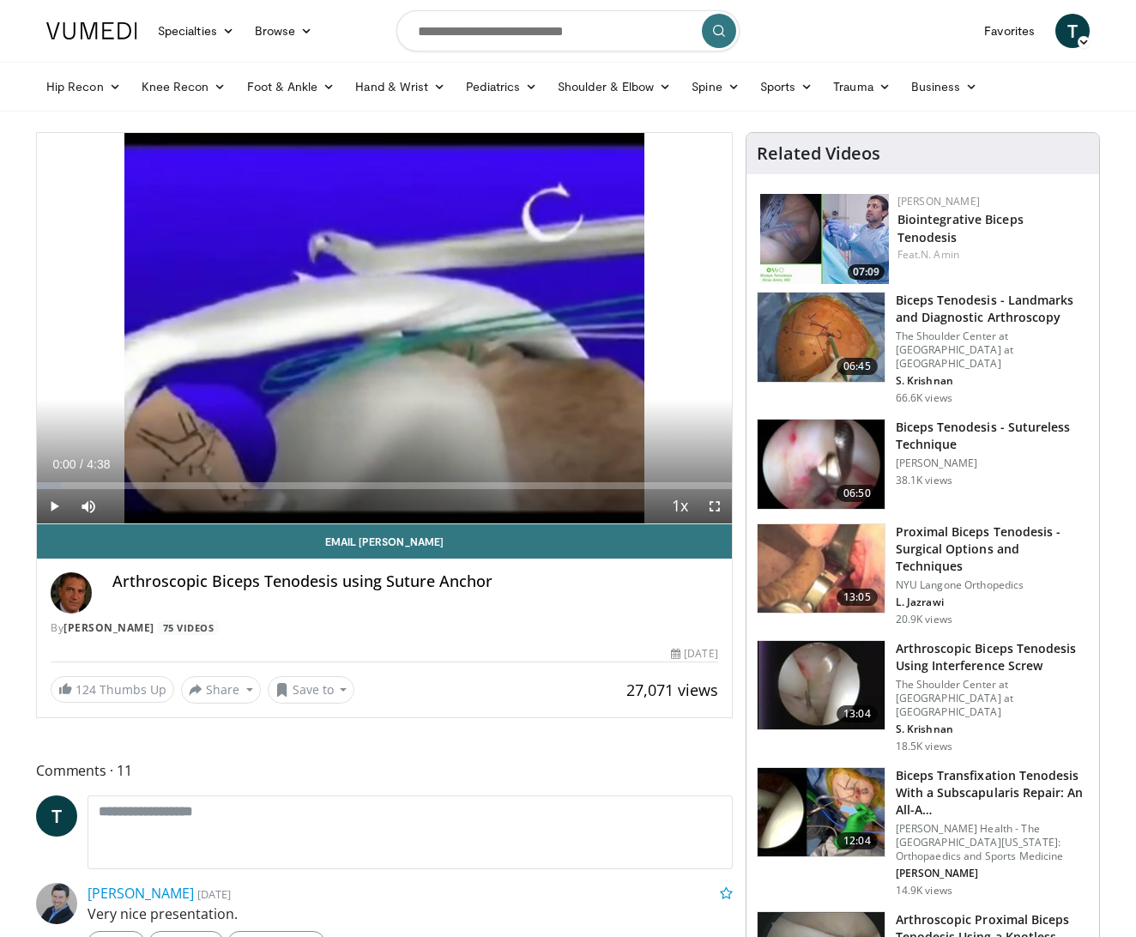
click at [54, 508] on span "Video Player" at bounding box center [54, 506] width 34 height 34
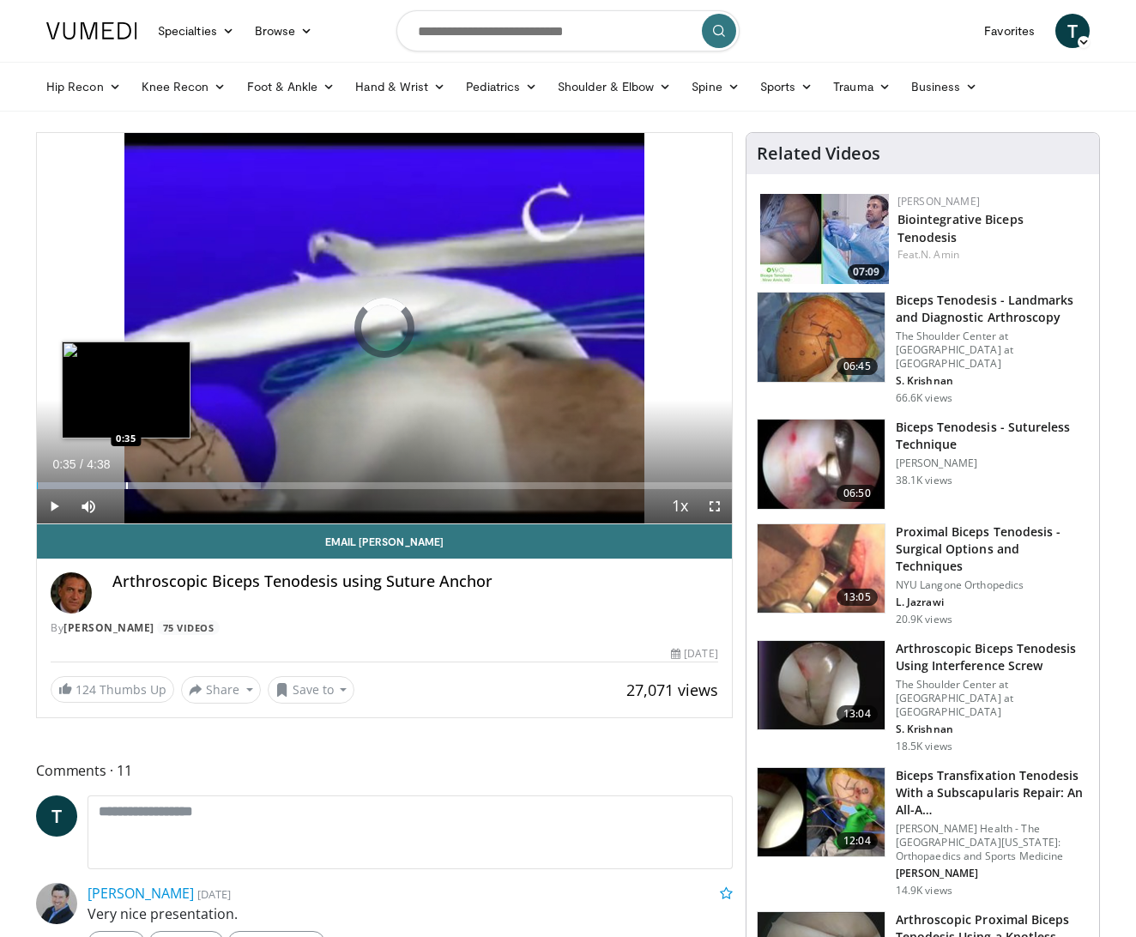
click at [126, 482] on div "Progress Bar" at bounding box center [127, 485] width 2 height 7
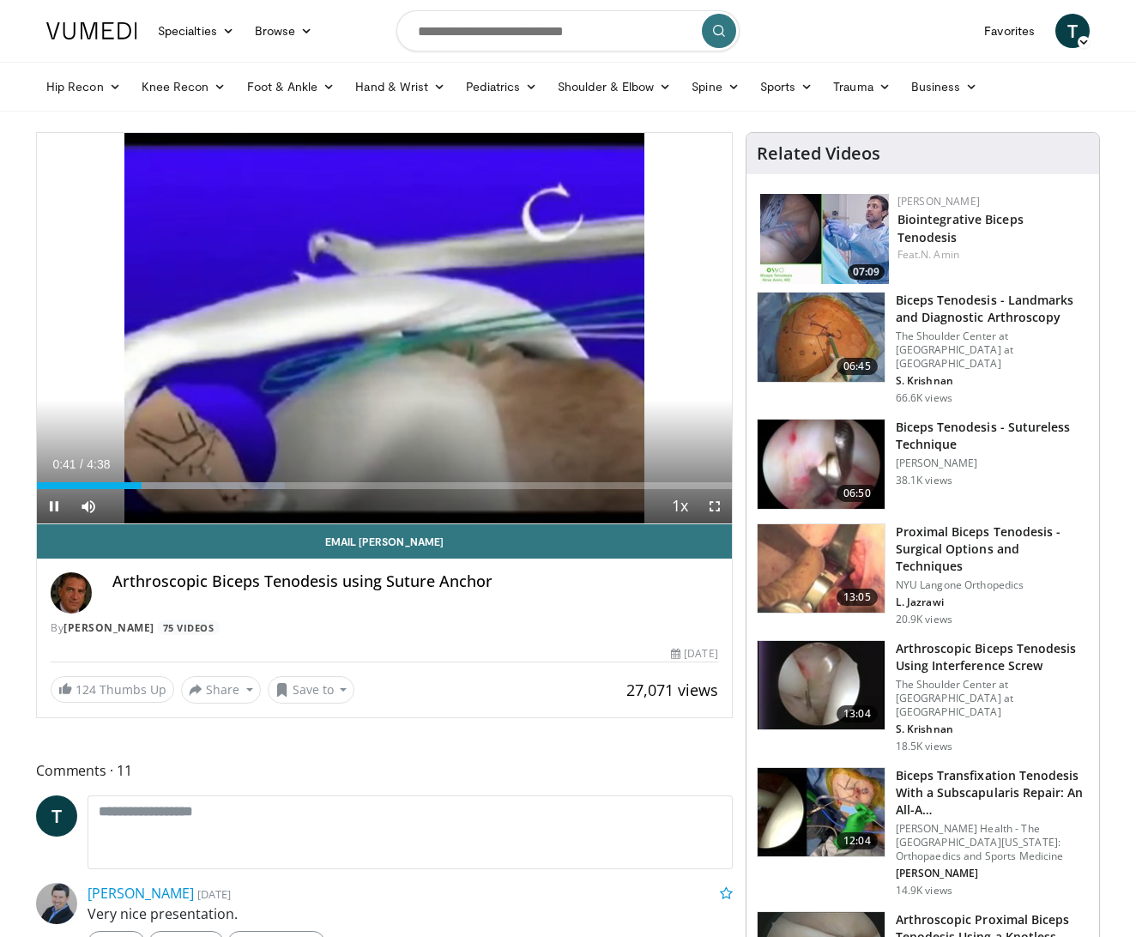
click at [715, 507] on span "Video Player" at bounding box center [714, 506] width 34 height 34
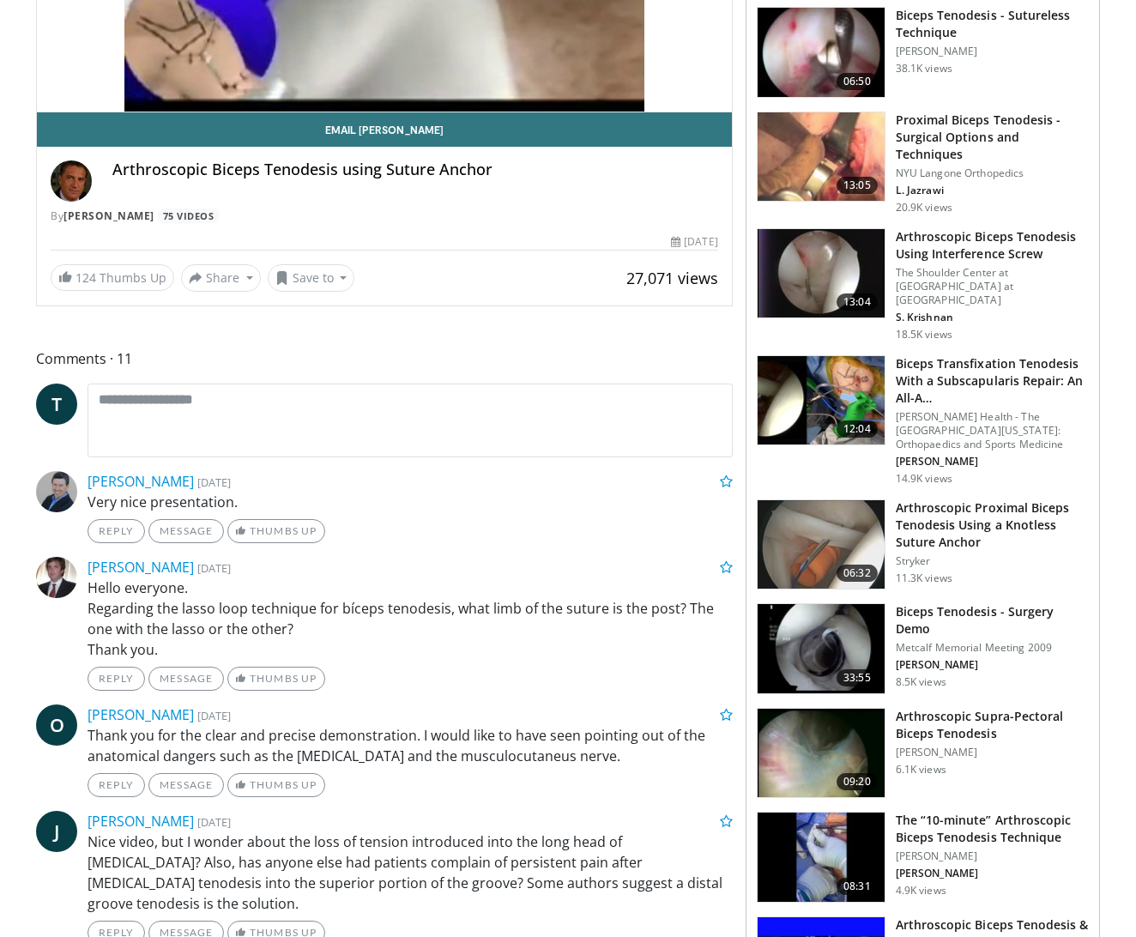
scroll to position [415, 0]
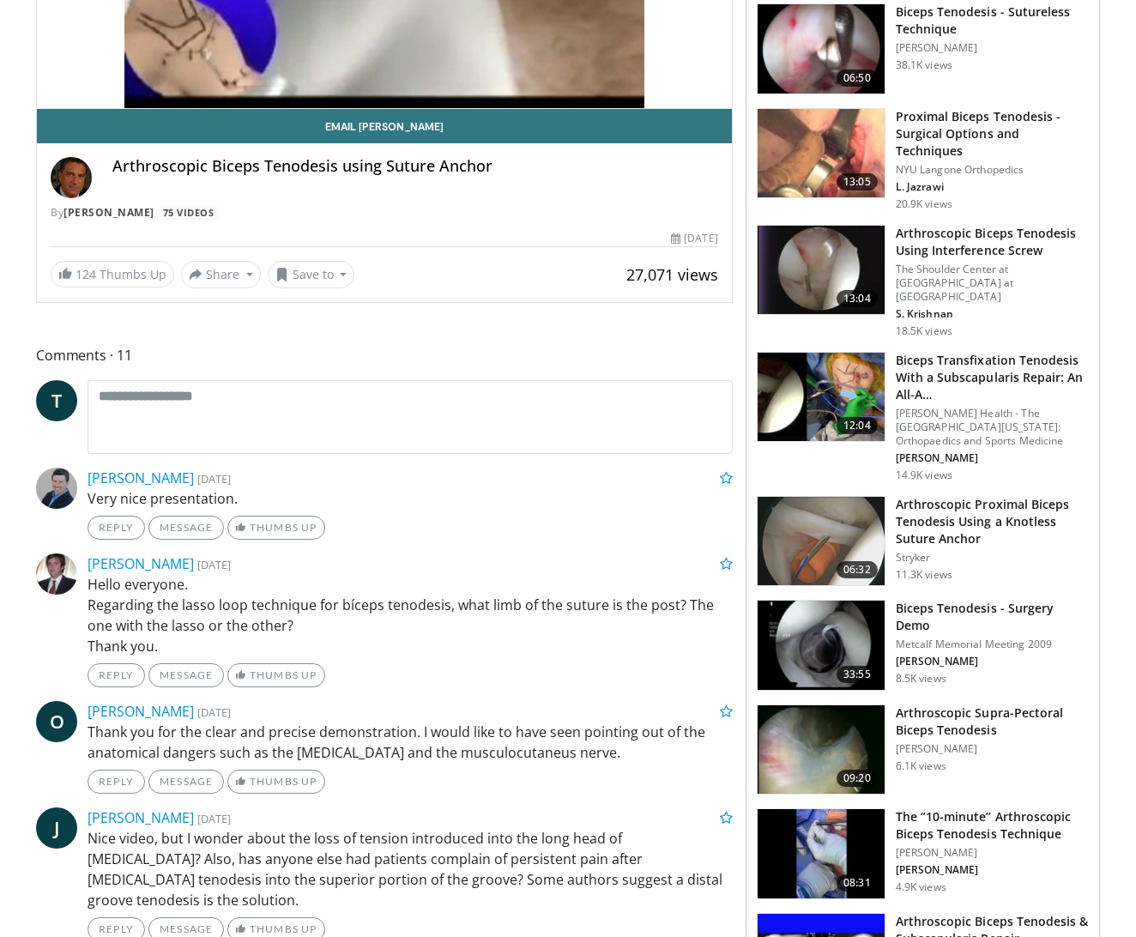
click at [1022, 496] on h3 "Arthroscopic Proximal Biceps Tenodesis Using a Knotless Suture Anchor" at bounding box center [992, 521] width 193 height 51
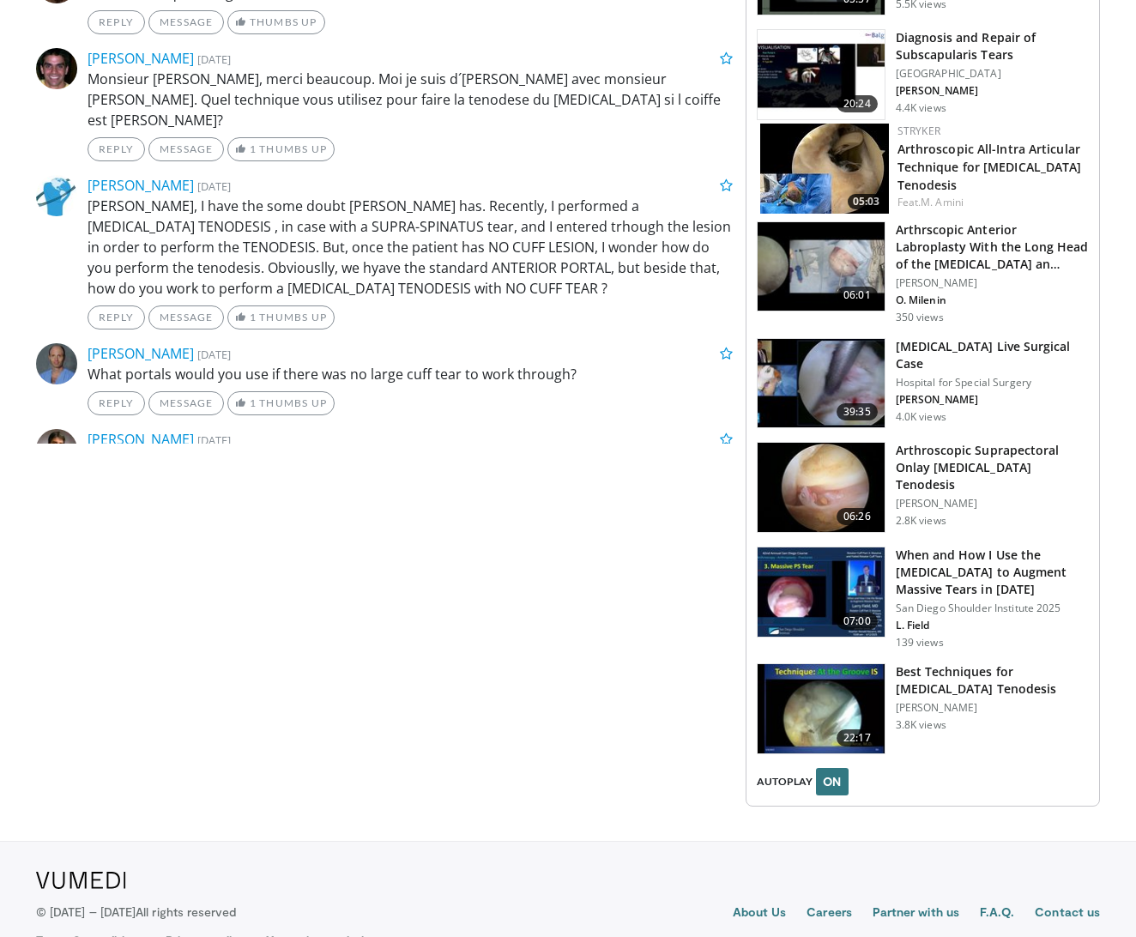
scroll to position [1619, 0]
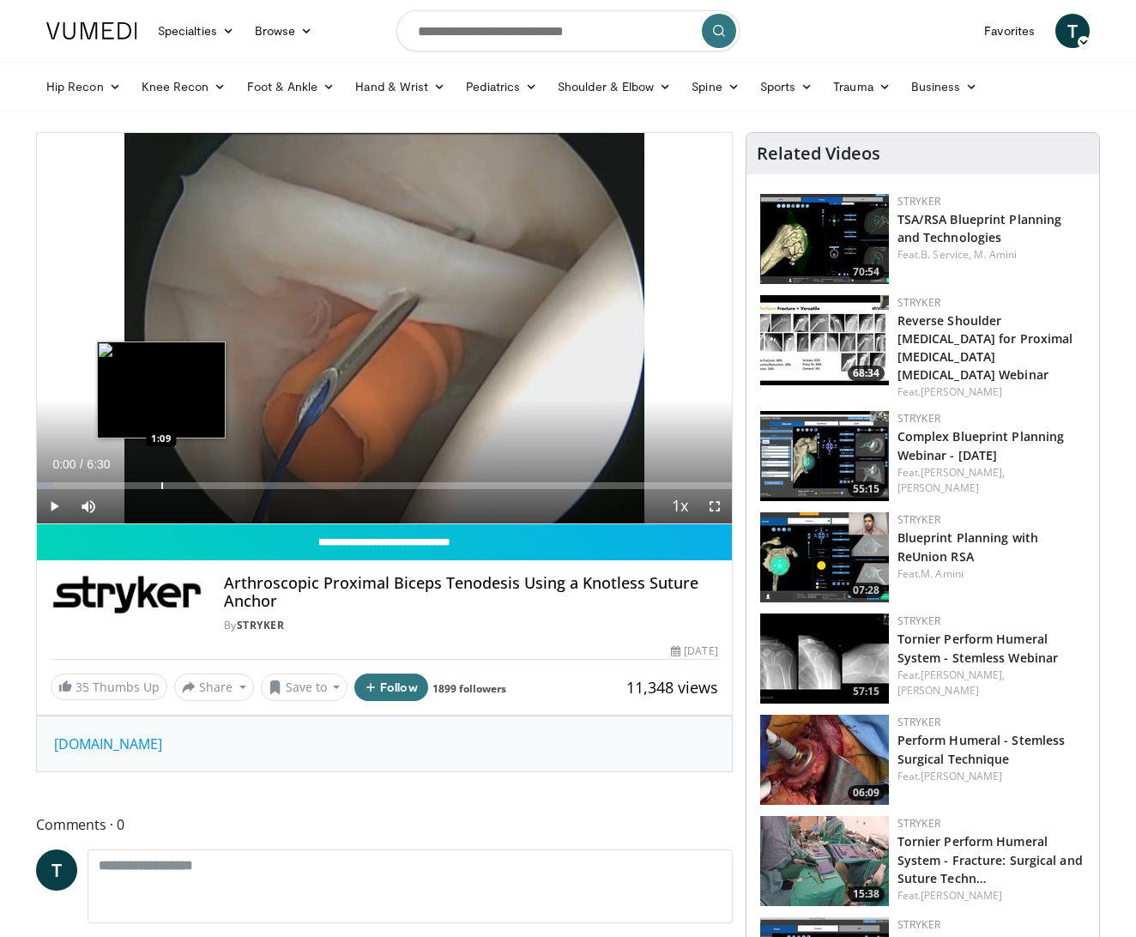
scroll to position [0, 1]
click at [161, 479] on div "Loaded : 30.70% 1:10 1:10" at bounding box center [384, 481] width 695 height 16
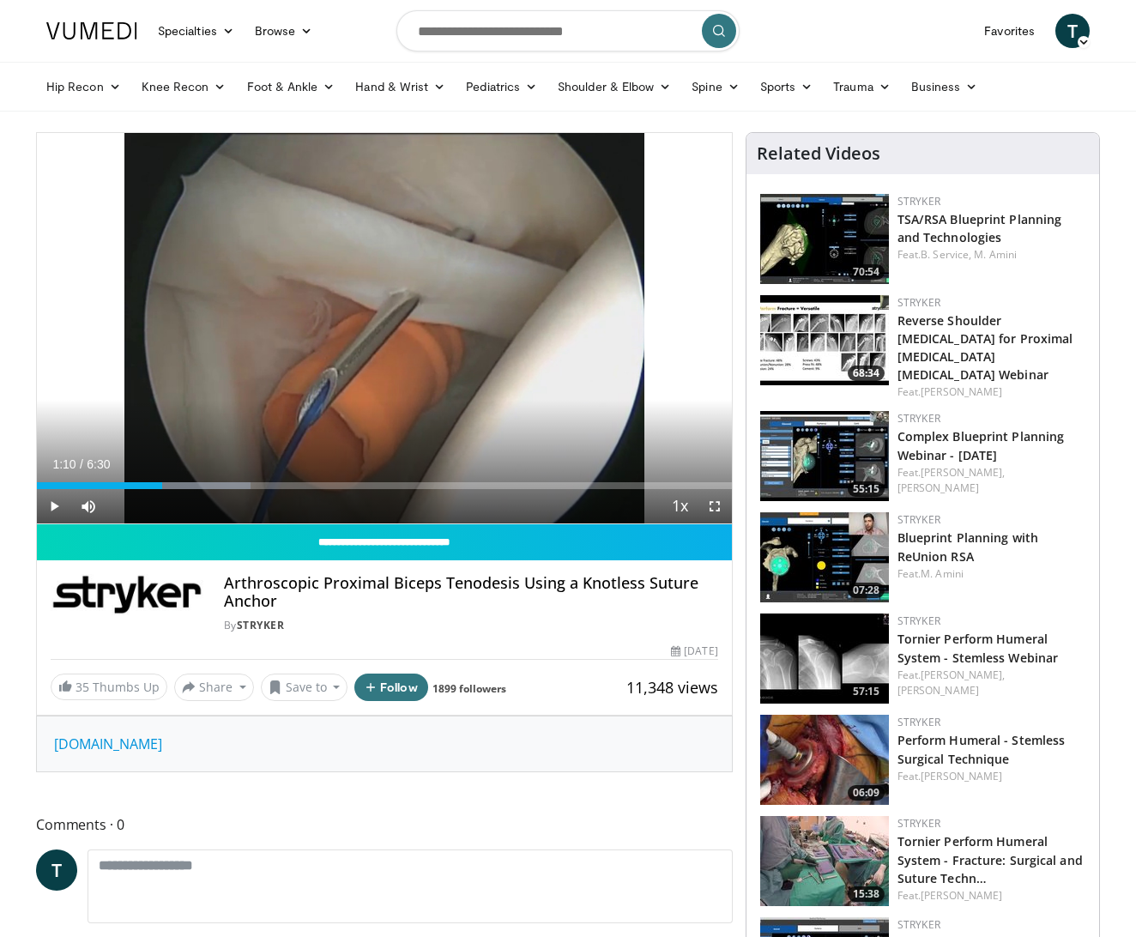
scroll to position [0, 0]
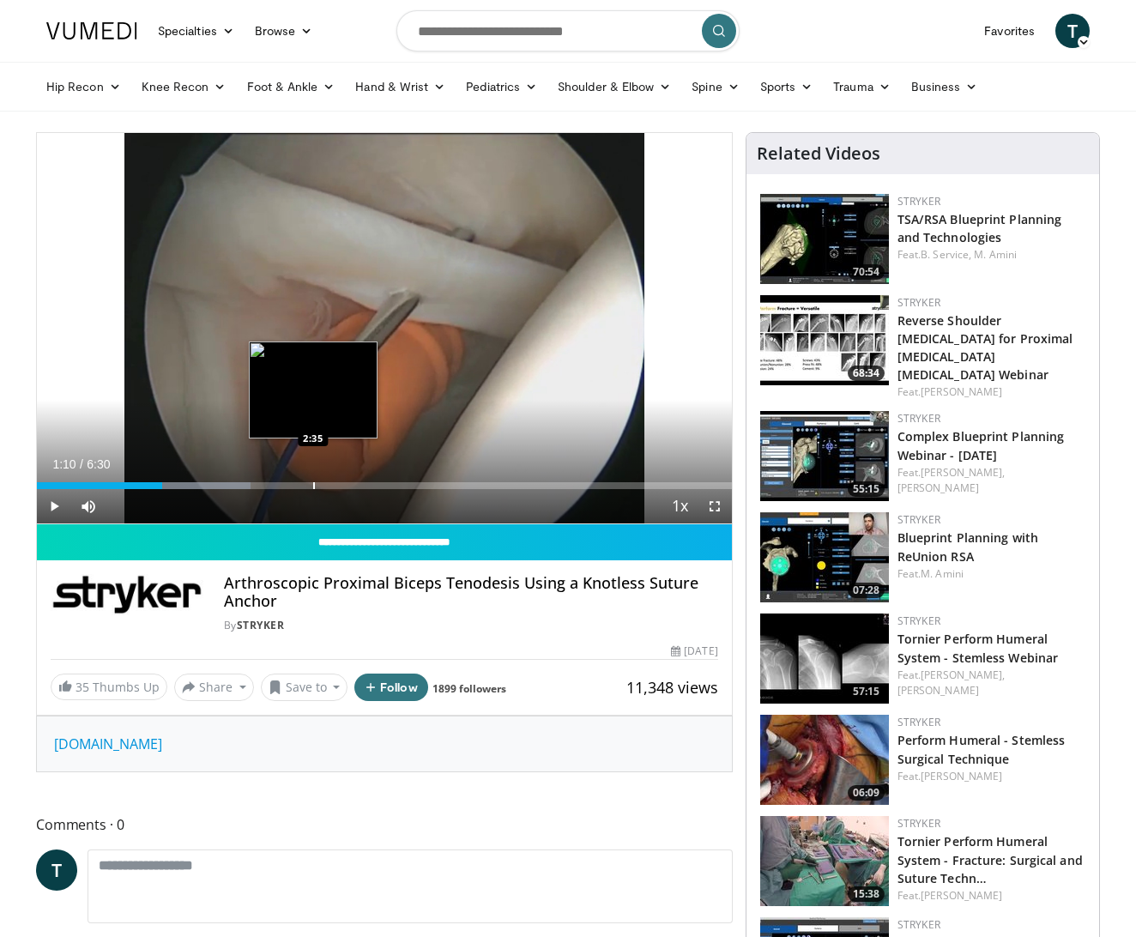
click at [313, 482] on div "Progress Bar" at bounding box center [314, 485] width 2 height 7
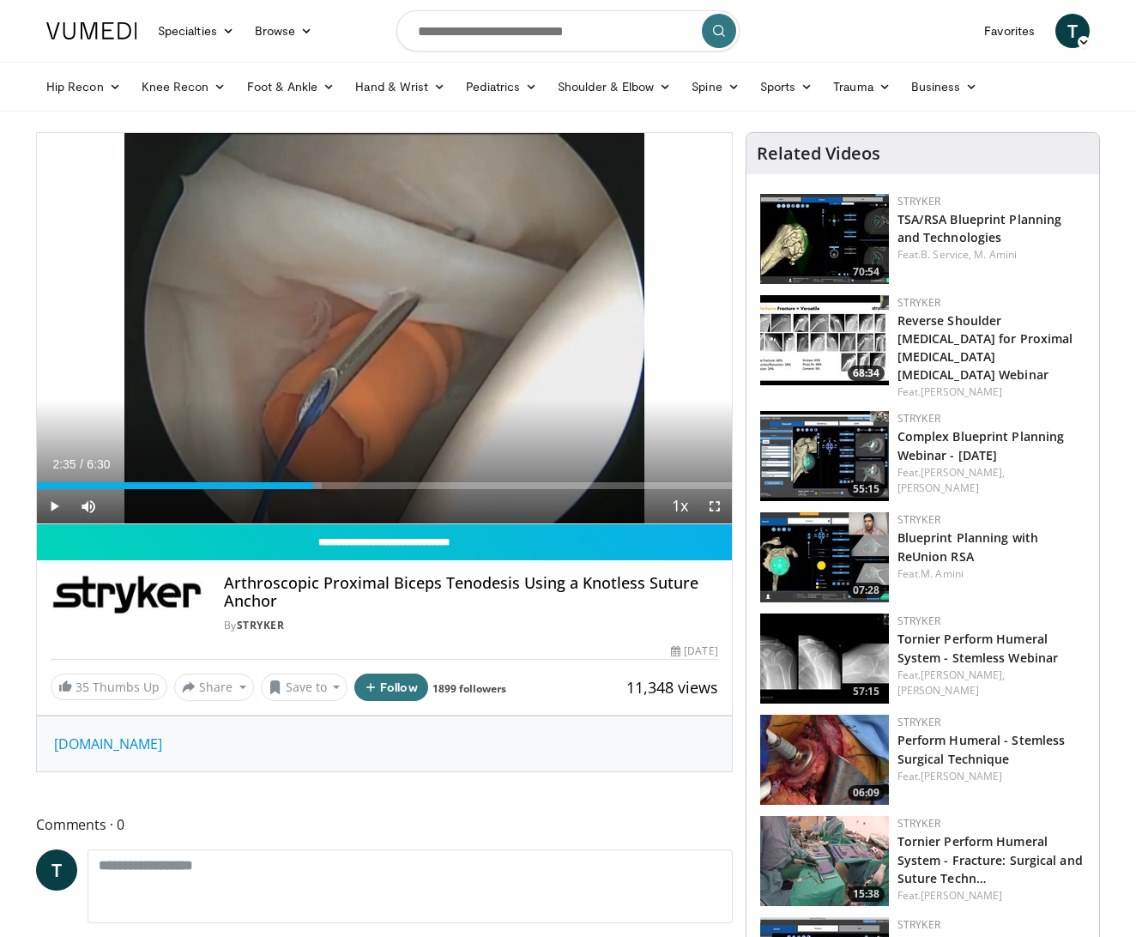
click at [63, 505] on span "Video Player" at bounding box center [54, 506] width 34 height 34
